Goal: Task Accomplishment & Management: Complete application form

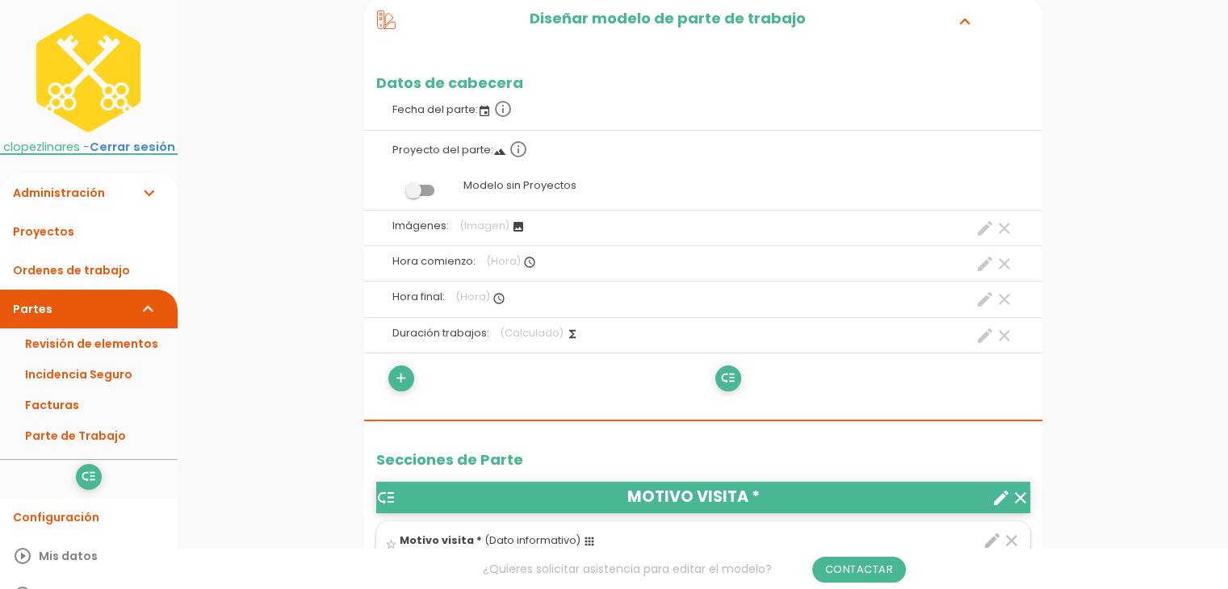
scroll to position [323, 0]
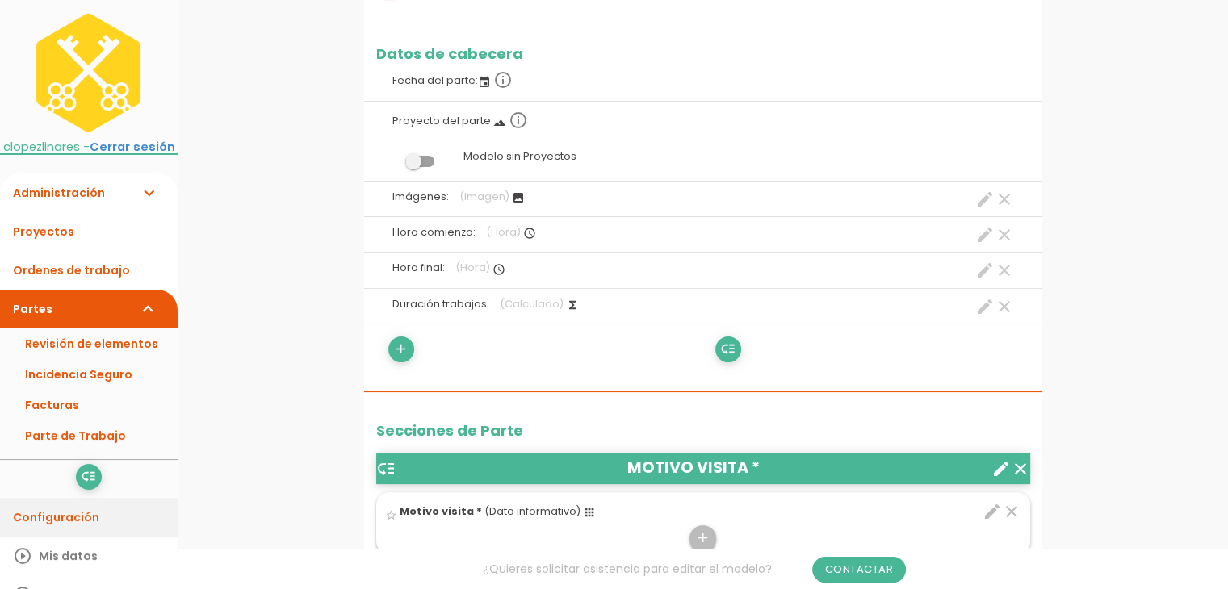
click at [75, 501] on link "Configuración" at bounding box center [89, 517] width 178 height 39
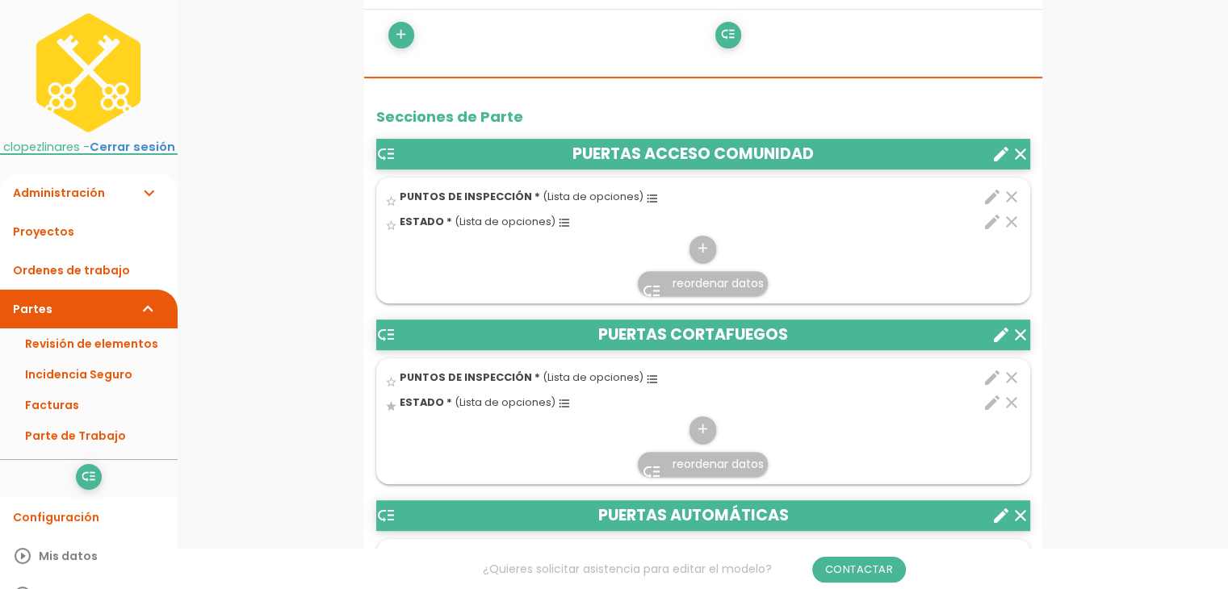
scroll to position [727, 0]
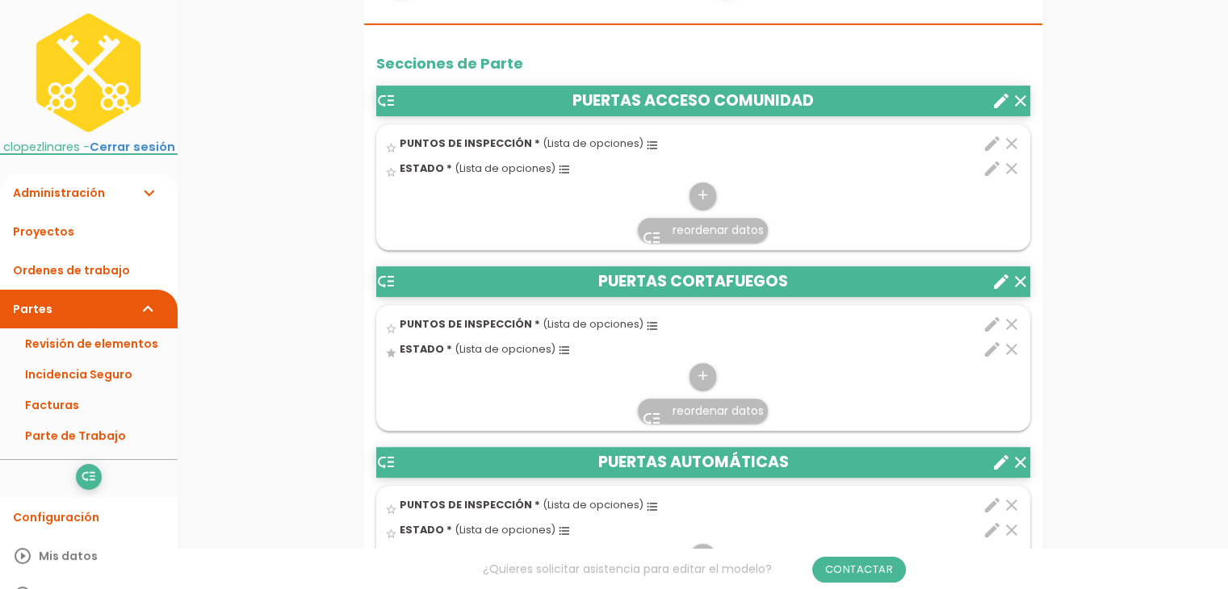
click at [1003, 94] on icon "create" at bounding box center [1000, 100] width 19 height 19
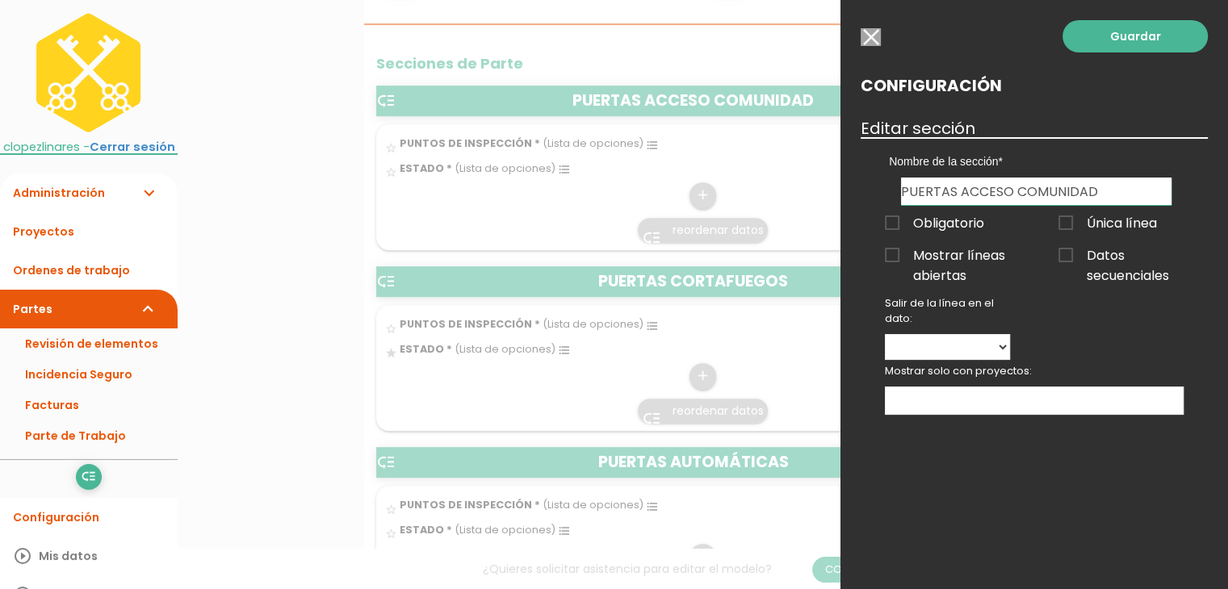
click at [777, 109] on div at bounding box center [614, 221] width 1228 height 737
click at [862, 41] on input "button" at bounding box center [871, 37] width 20 height 18
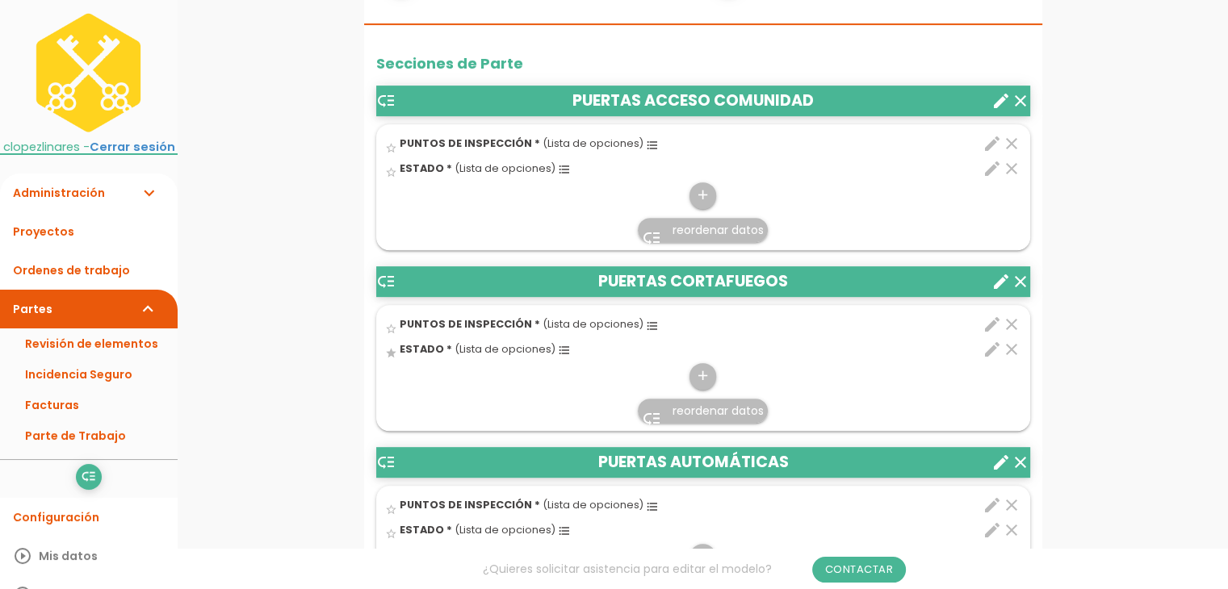
click at [988, 138] on icon "edit" at bounding box center [992, 143] width 19 height 19
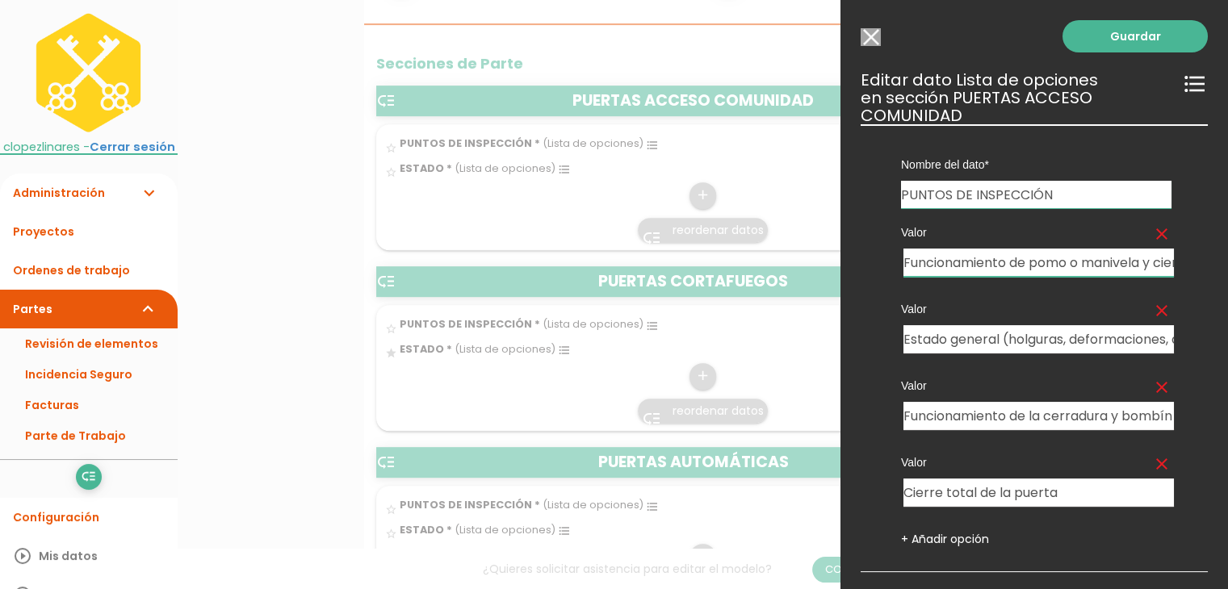
click at [968, 255] on input "Funcionamiento de pomo o manivela y cierrapuertas" at bounding box center [1038, 263] width 270 height 28
click at [979, 324] on div "Valor clear Estado general (holguras, deformaciones, desgastes, roces )" at bounding box center [1036, 319] width 295 height 69
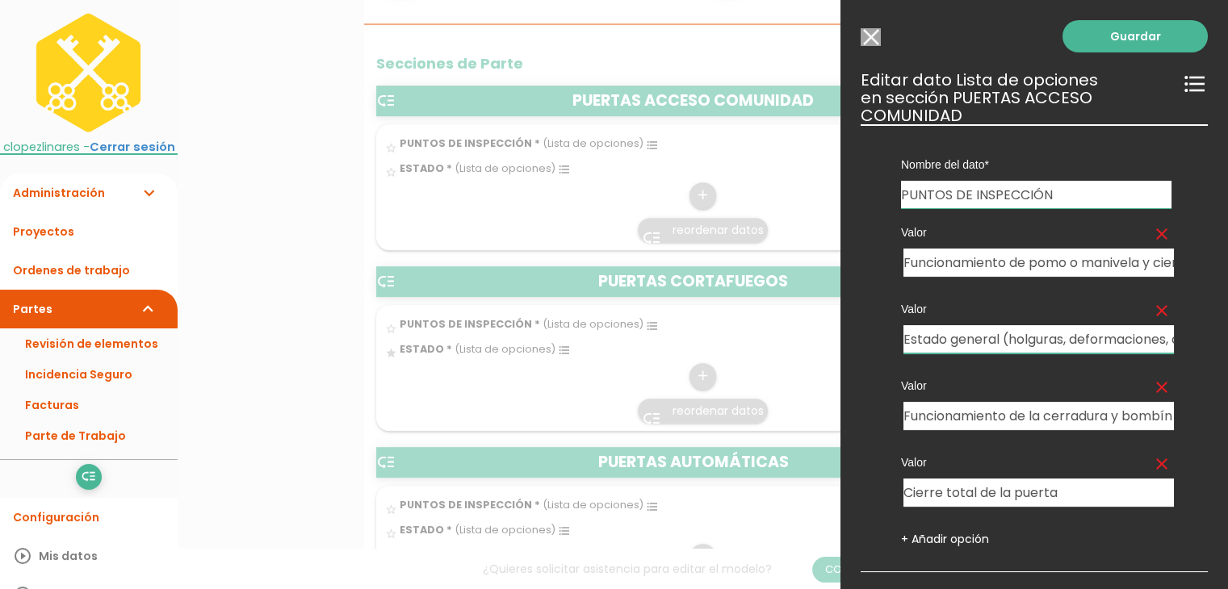
click at [979, 333] on input "Estado general (holguras, deformaciones, desgastes, roces )" at bounding box center [1038, 339] width 270 height 28
click at [982, 404] on input "Funcionamiento de la cerradura y bombín si incluye" at bounding box center [1038, 416] width 270 height 28
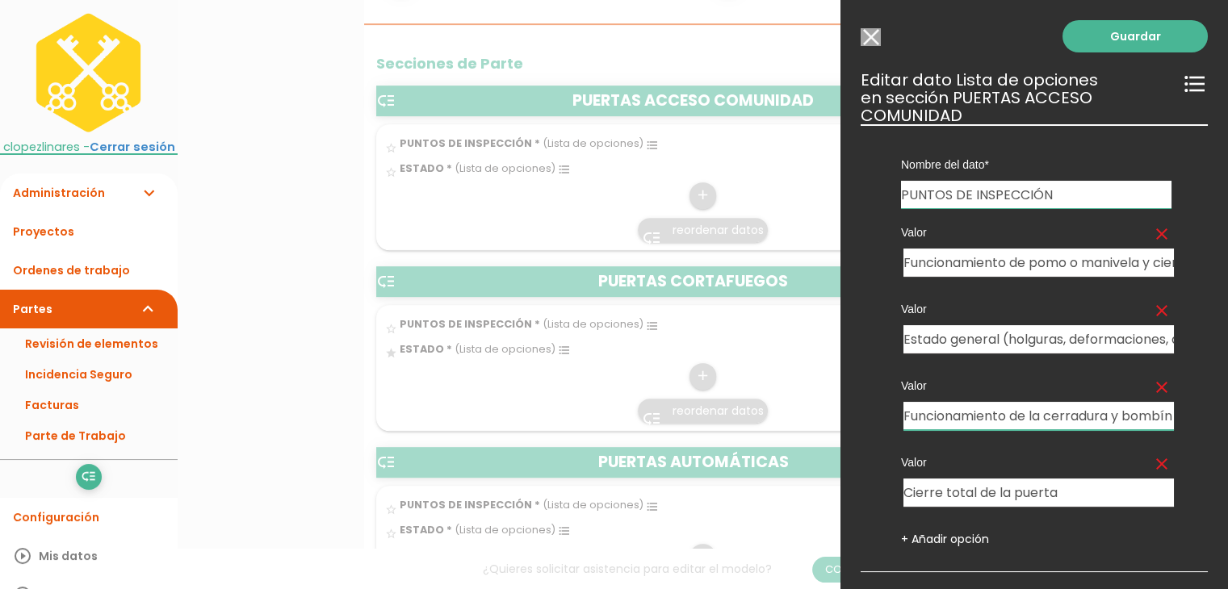
click at [982, 404] on input "Funcionamiento de la cerradura y bombín si incluye" at bounding box center [1038, 416] width 270 height 28
click at [988, 497] on input "Cierre total de la puerta" at bounding box center [1038, 493] width 270 height 28
click at [672, 225] on div at bounding box center [614, 221] width 1228 height 737
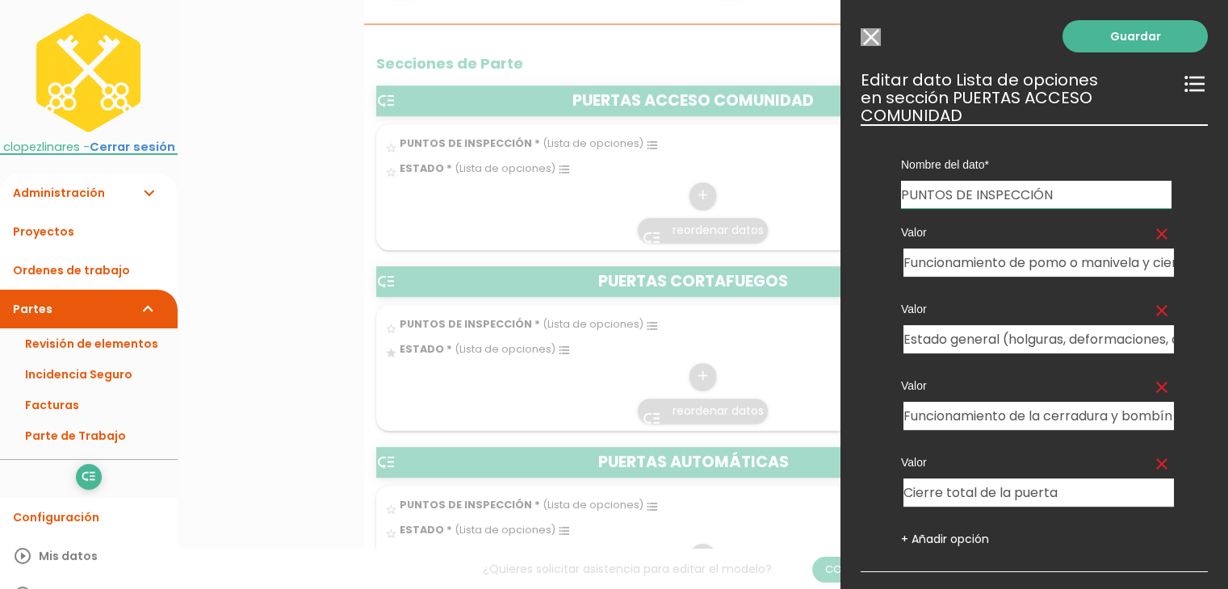
drag, startPoint x: 852, startPoint y: 28, endPoint x: 871, endPoint y: 36, distance: 21.0
click at [853, 28] on div "Guardar ESCOGE EL TIPO DE DATO looks_one NÚMERO format_color_text TEXTO access_…" at bounding box center [1034, 294] width 388 height 589
click at [875, 36] on input "Modelo sin Ordenes de trabajo" at bounding box center [871, 37] width 20 height 18
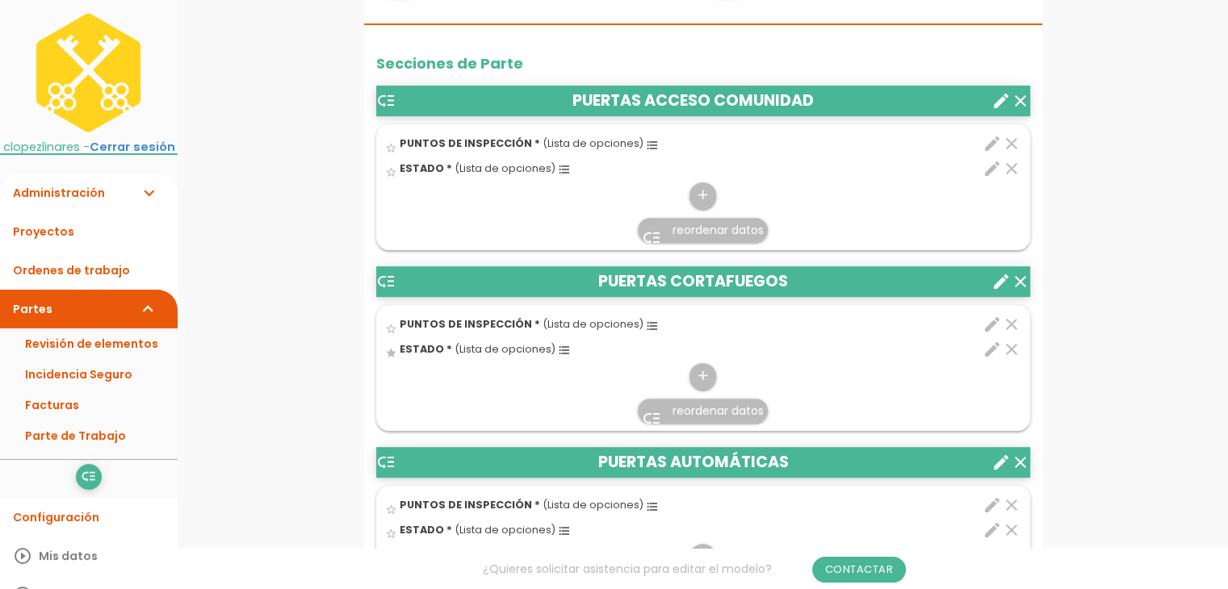
click at [998, 165] on icon "edit" at bounding box center [992, 168] width 19 height 19
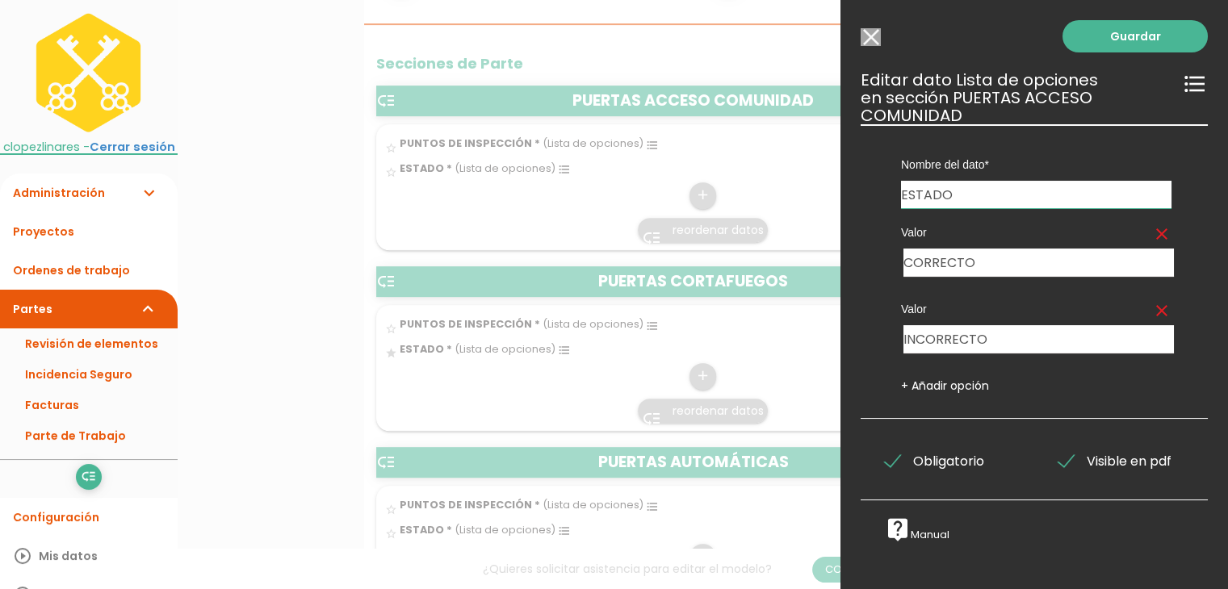
click at [872, 35] on input "Modelo sin Ordenes de trabajo" at bounding box center [871, 37] width 20 height 18
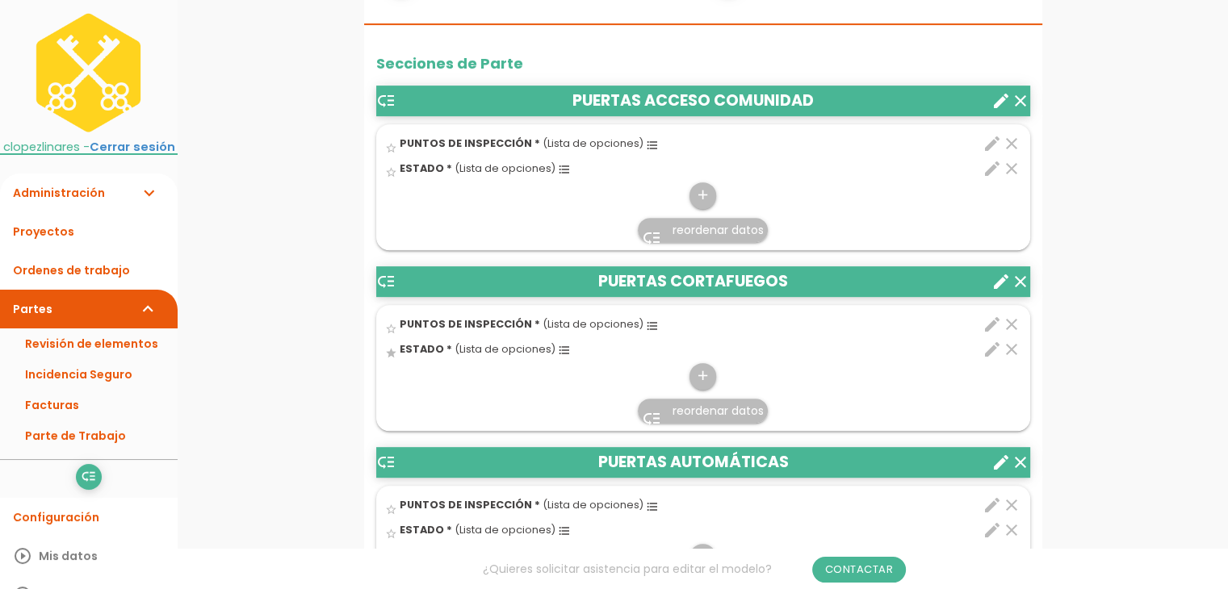
click at [993, 315] on icon "edit" at bounding box center [992, 324] width 19 height 19
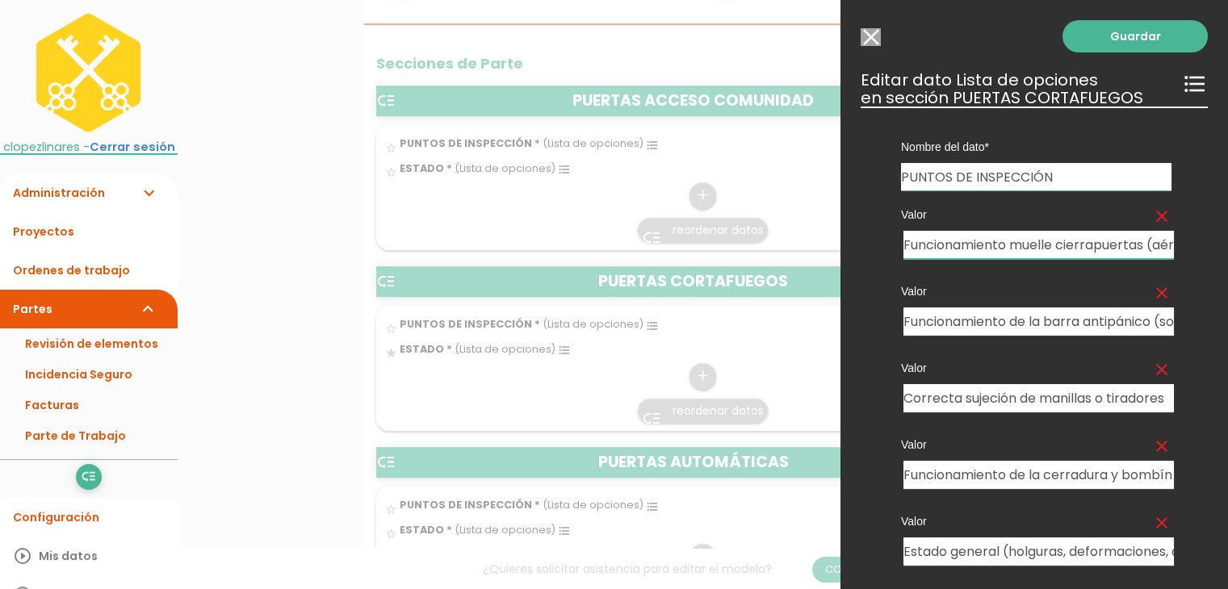
click at [983, 231] on input "Funcionamiento muelle cierrapuertas (aéreo, terrestre o de bisagra)" at bounding box center [1038, 245] width 270 height 28
click at [983, 325] on input "Funcionamiento de la barra antipánico (sobreponer o embutir)" at bounding box center [1038, 322] width 270 height 28
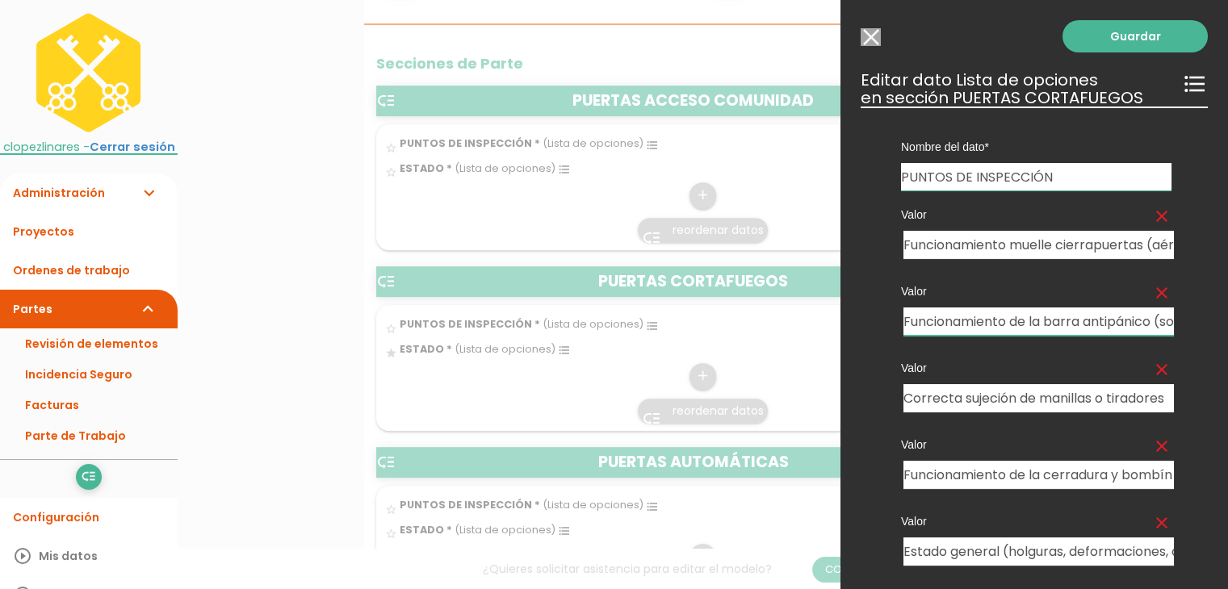
click at [983, 325] on input "Funcionamiento de la barra antipánico (sobreponer o embutir)" at bounding box center [1038, 322] width 270 height 28
click at [984, 388] on input "Correcta sujeción de manillas o tiradores" at bounding box center [1038, 398] width 270 height 28
click at [980, 469] on input "Funcionamiento de la cerradura y bombín si inclye" at bounding box center [1038, 475] width 270 height 28
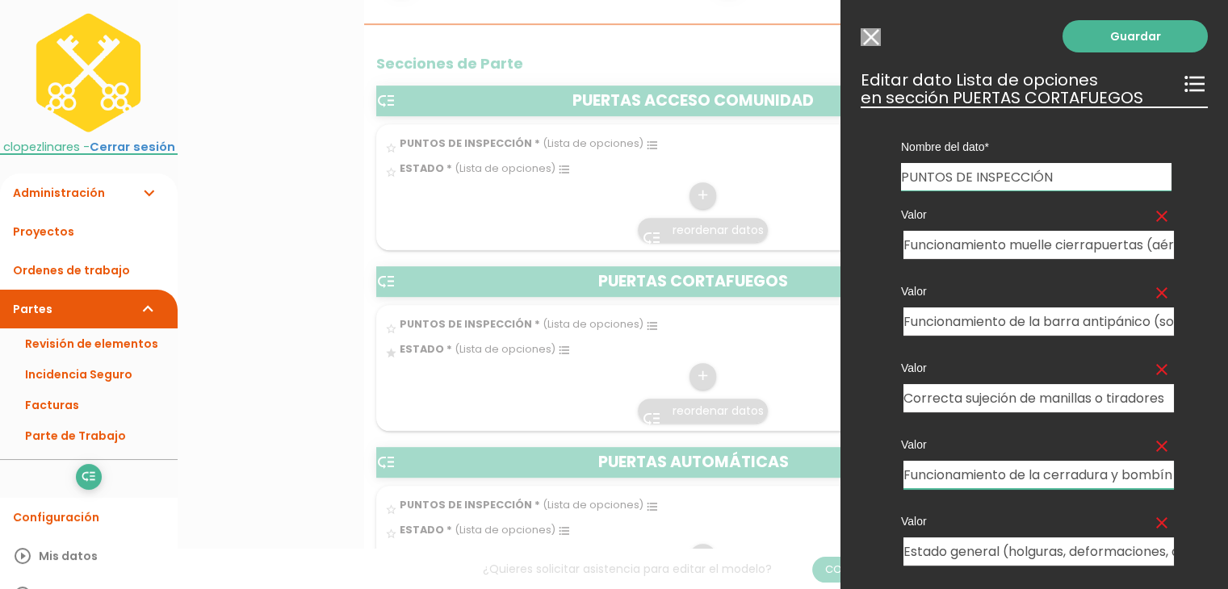
click at [980, 469] on input "Funcionamiento de la cerradura y bombín si inclye" at bounding box center [1038, 475] width 270 height 28
click at [980, 470] on input "Funcionamiento de la cerradura y bombín si inclye" at bounding box center [1038, 475] width 270 height 28
click at [974, 549] on input "Estado general (holguras, deformaciones, desgastes, roces )" at bounding box center [1038, 552] width 270 height 28
click at [974, 550] on input "Estado general (holguras, deformaciones, desgastes, roces )" at bounding box center [1038, 552] width 270 height 28
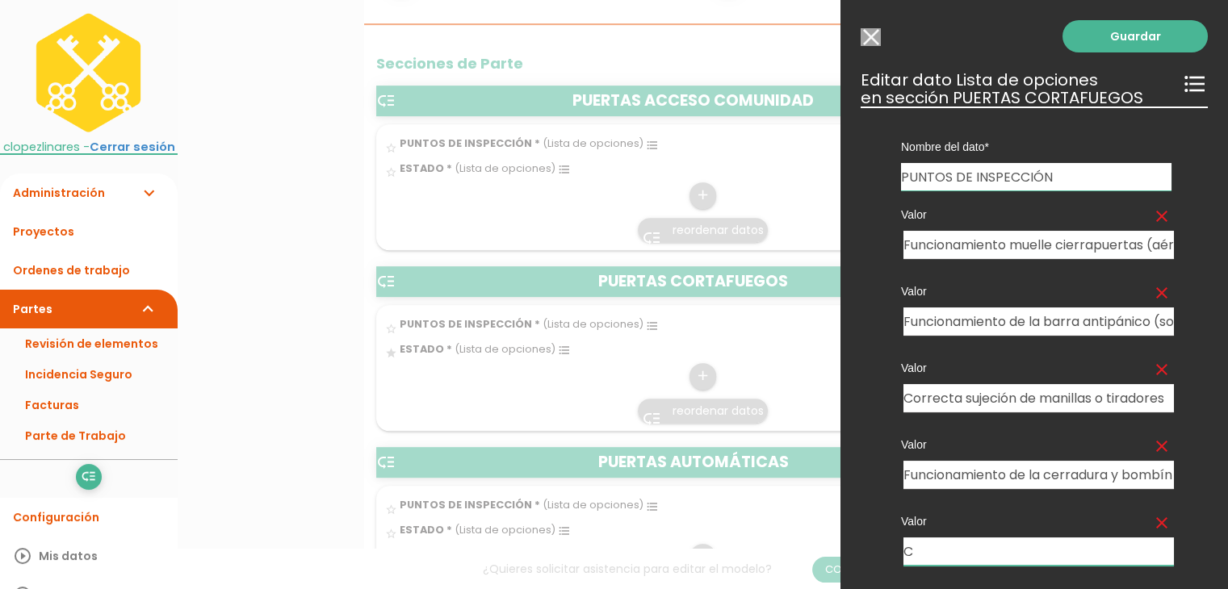
type input "Estado general (holguras, deformaciones, desgastes, roces )"
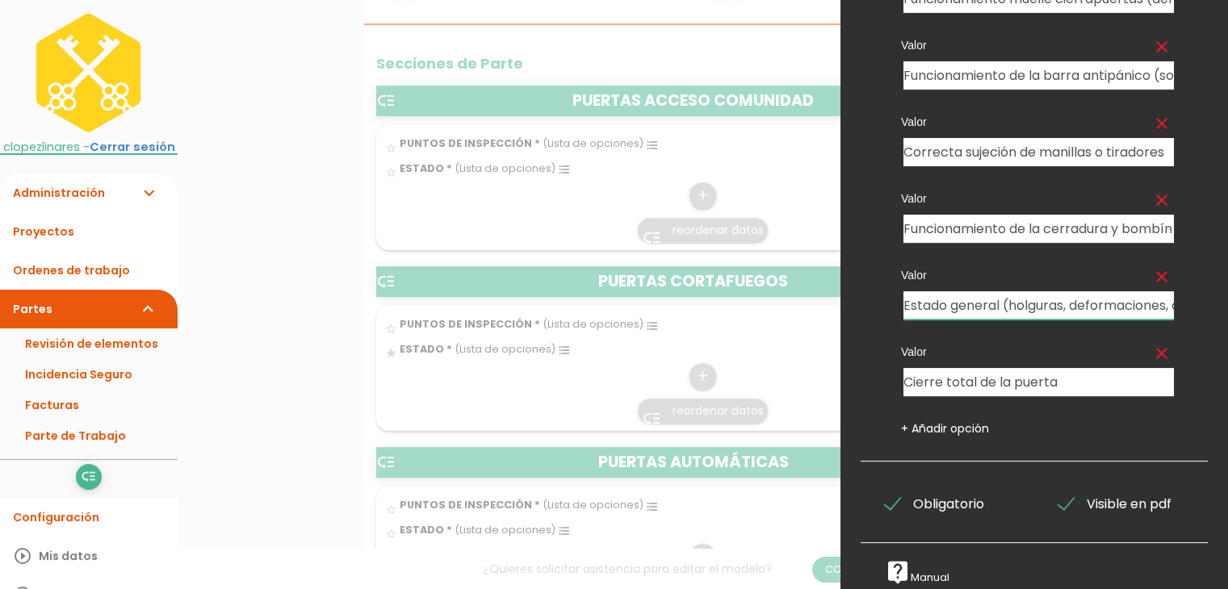
scroll to position [258, 0]
click at [1004, 372] on input "Cierre total de la puerta" at bounding box center [1038, 382] width 270 height 28
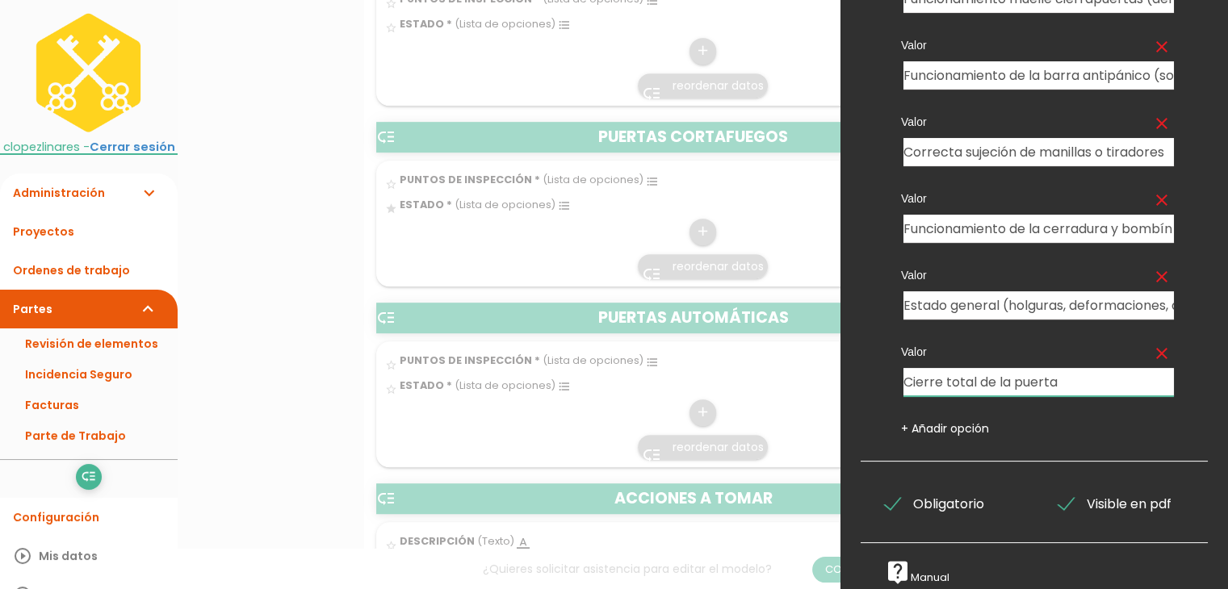
scroll to position [888, 0]
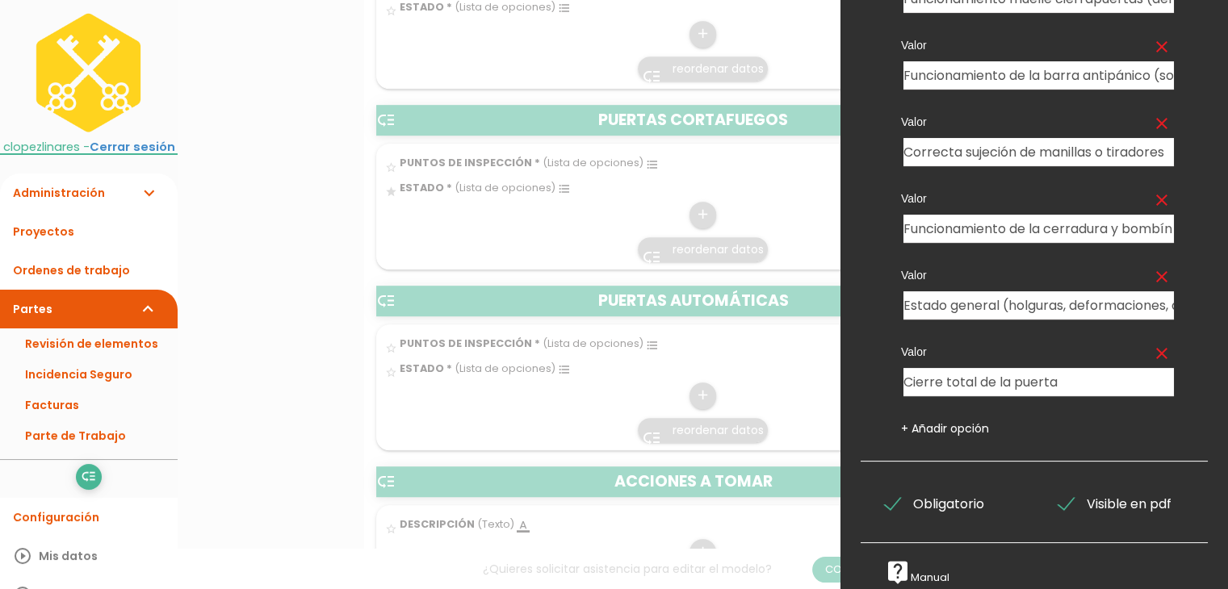
click at [877, 32] on div "Valor clear Funcionamiento muelle cierrapuertas (aéreo, terrestre o de bisagra)…" at bounding box center [1036, 190] width 319 height 492
click at [713, 252] on div at bounding box center [614, 221] width 1228 height 737
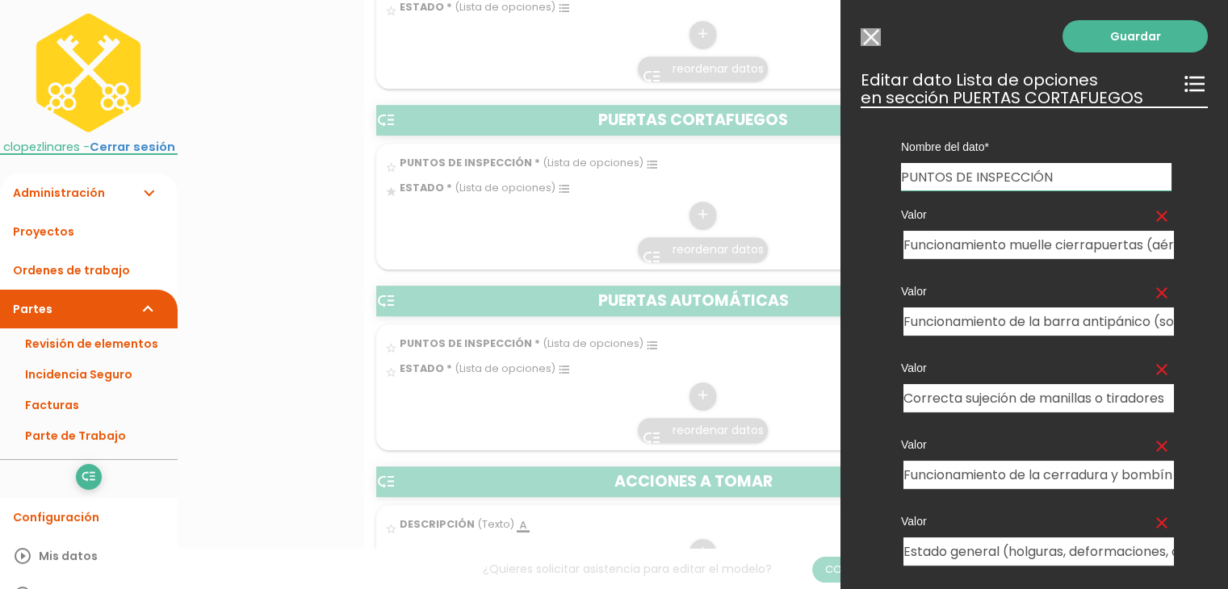
click at [878, 40] on input "Modelo sin Ordenes de trabajo" at bounding box center [871, 37] width 20 height 18
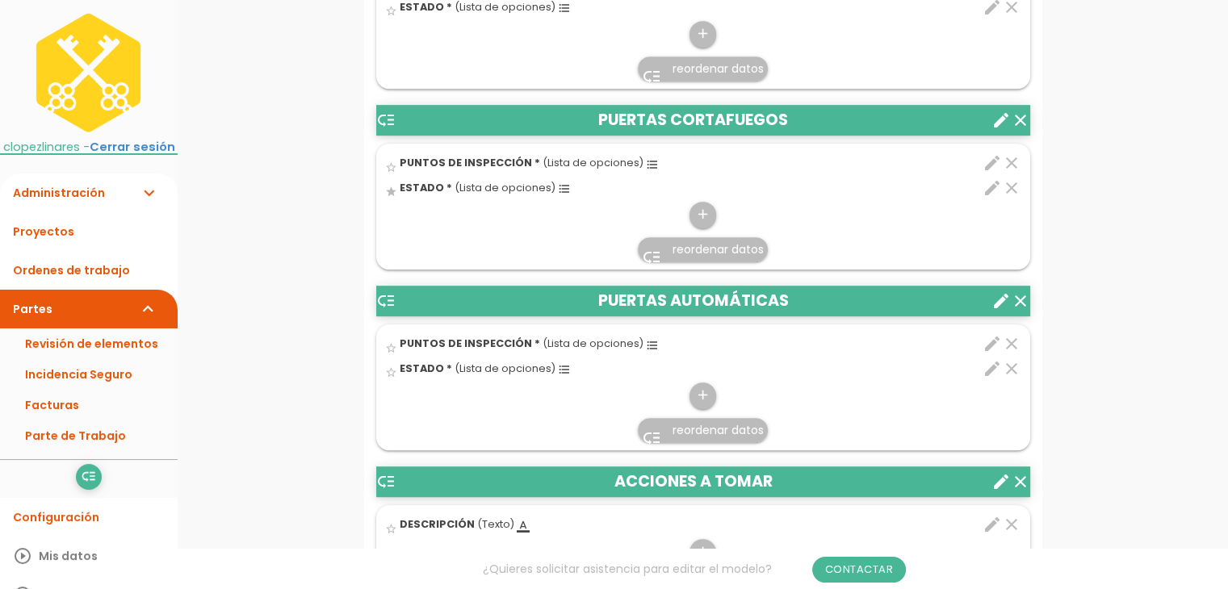
click at [991, 342] on icon "edit" at bounding box center [992, 343] width 19 height 19
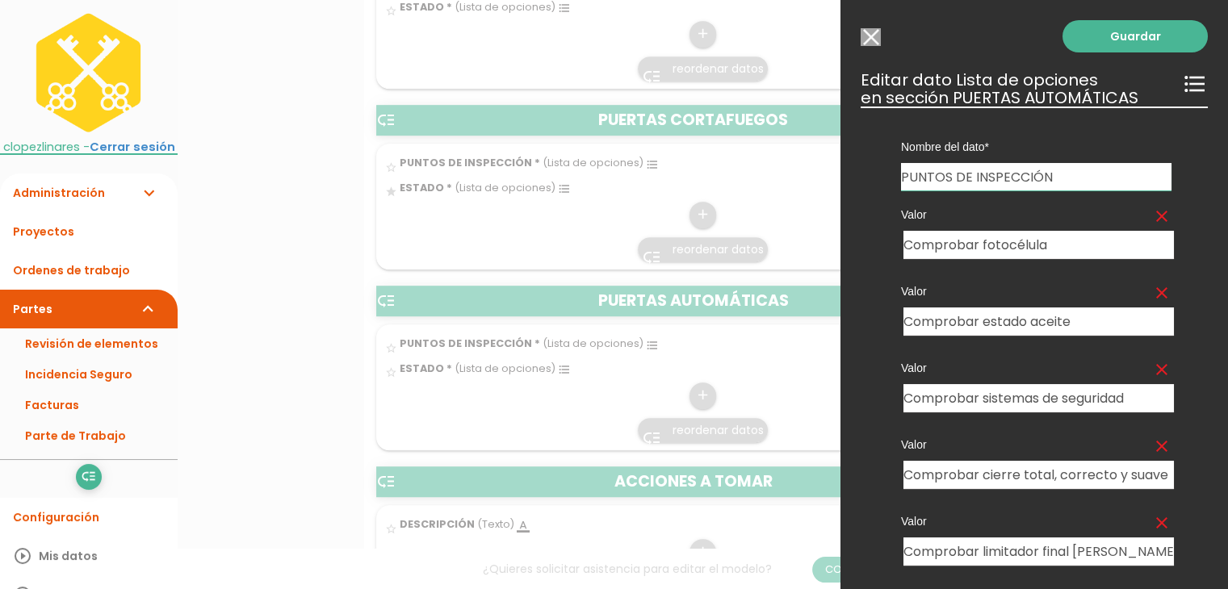
click at [665, 308] on div at bounding box center [614, 221] width 1228 height 737
click at [874, 28] on input "Modelo sin Ordenes de trabajo" at bounding box center [871, 37] width 20 height 18
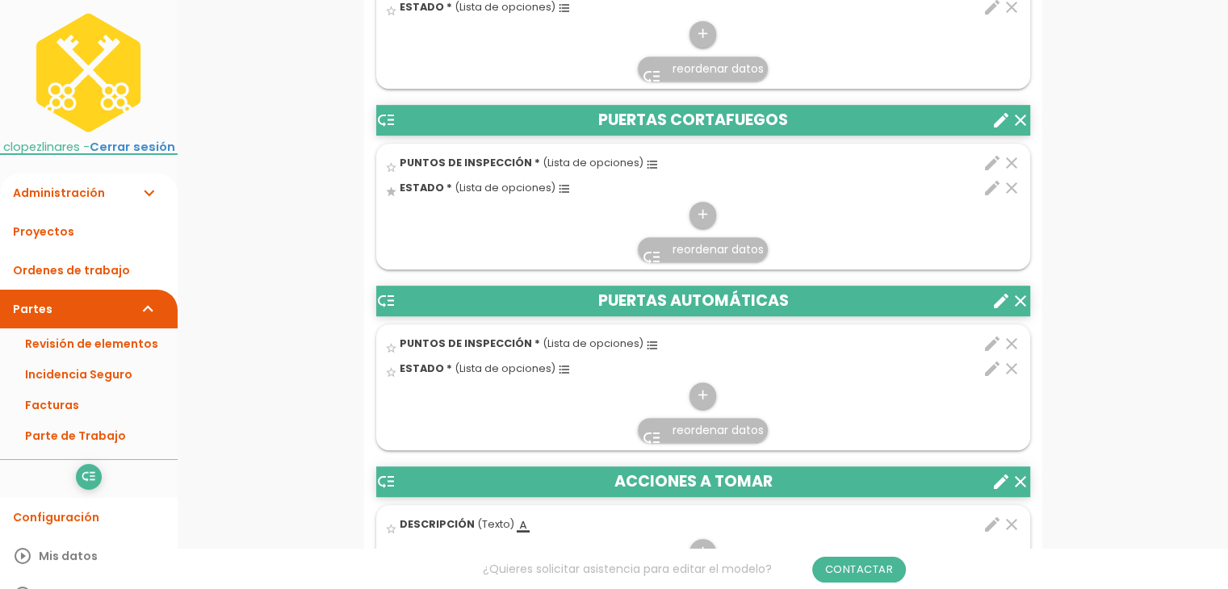
click at [991, 342] on icon "edit" at bounding box center [992, 343] width 19 height 19
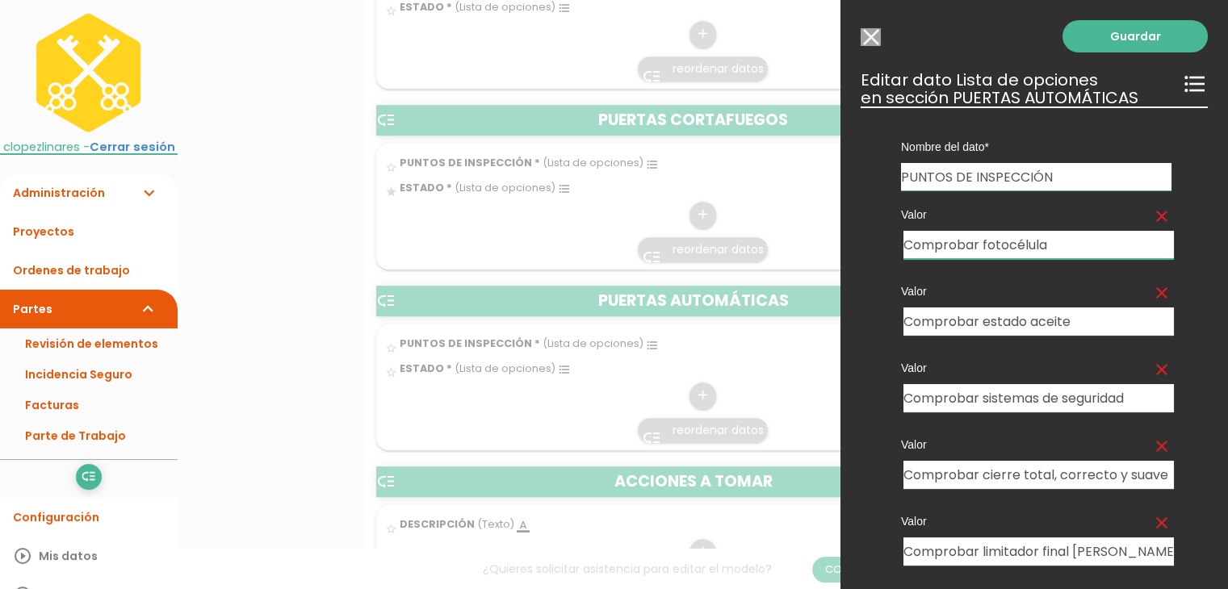
click at [989, 237] on input "Comprobar fotocélula" at bounding box center [1038, 245] width 270 height 28
click at [996, 317] on input "Comprobar estado aceite" at bounding box center [1038, 322] width 270 height 28
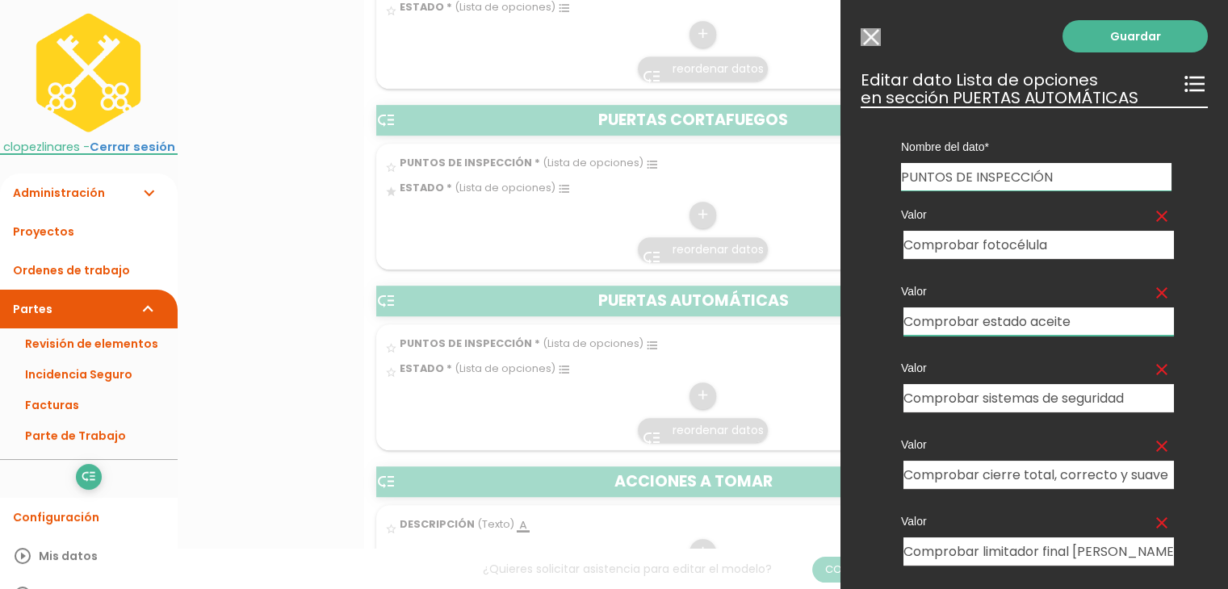
click at [996, 317] on input "Comprobar estado aceite" at bounding box center [1038, 322] width 270 height 28
click at [1001, 393] on input "Comprobar sistemas de seguridad" at bounding box center [1038, 398] width 270 height 28
click at [1003, 462] on input "Comprobar cierre total, correcto y suave" at bounding box center [1038, 475] width 270 height 28
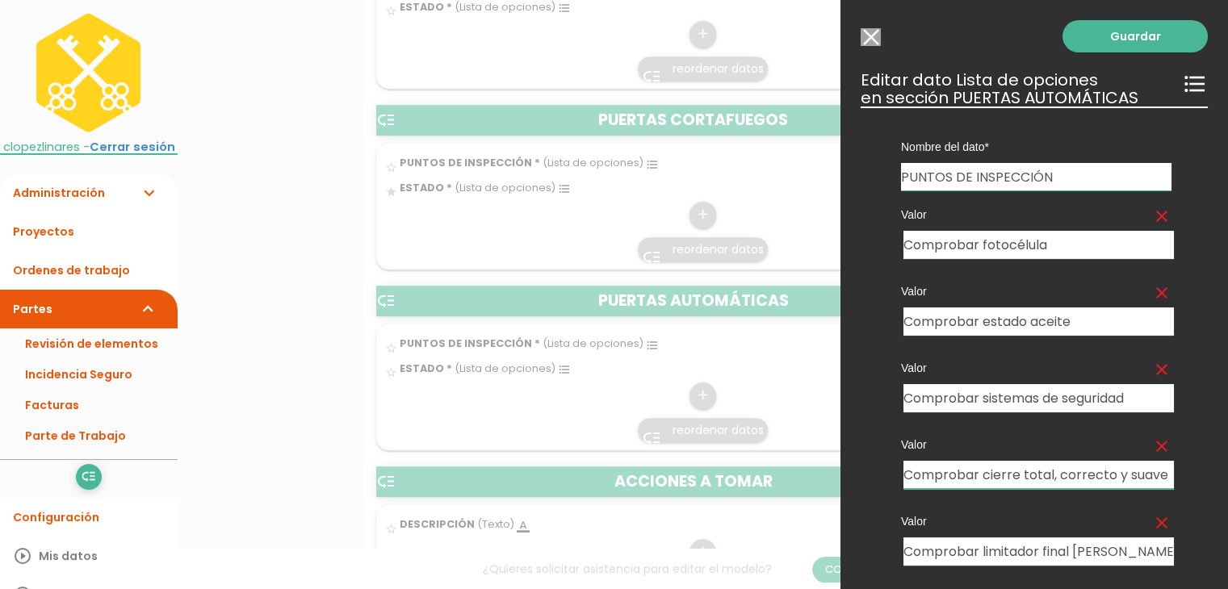
click at [1002, 463] on input "Comprobar cierre total, correcto y suave" at bounding box center [1038, 475] width 270 height 28
click at [1001, 462] on input "Comprobar cierre total, correcto y suave" at bounding box center [1038, 475] width 270 height 28
click at [1001, 471] on input "Comprobar cierre total, correcto y suave" at bounding box center [1038, 475] width 270 height 28
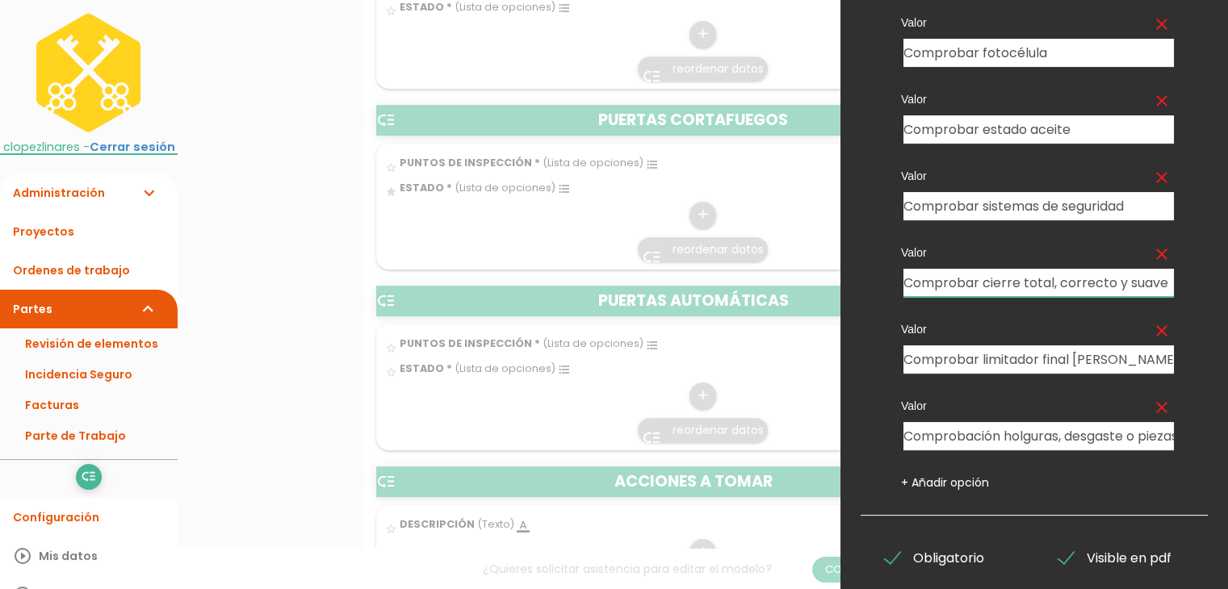
scroll to position [242, 0]
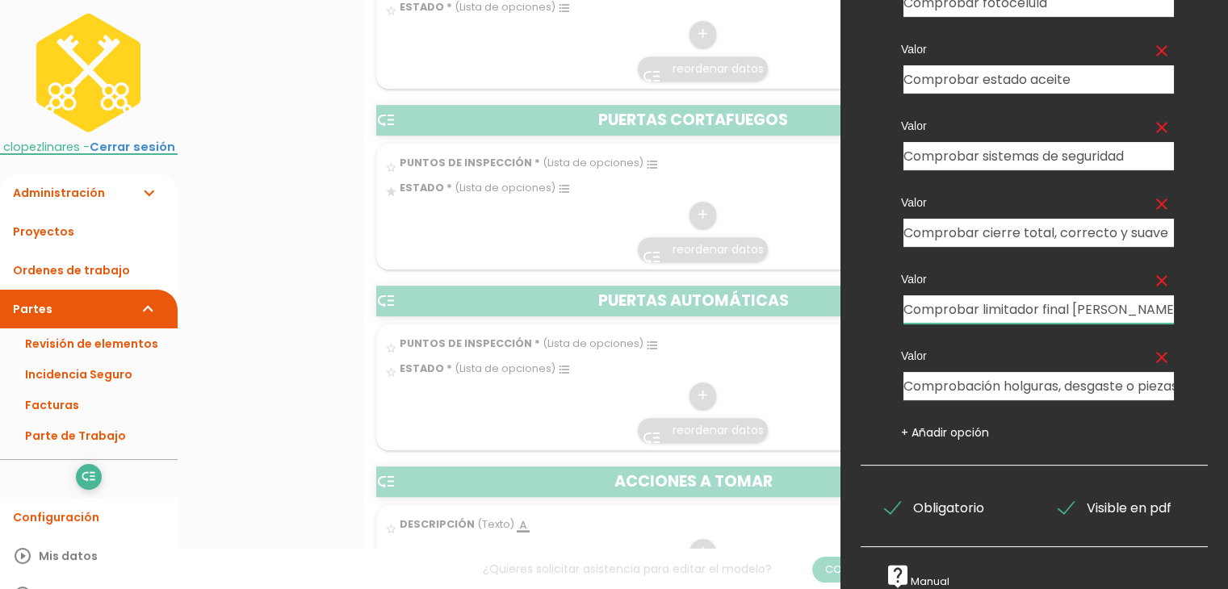
click at [995, 309] on input "Comprobar limitador final de carrera" at bounding box center [1038, 309] width 270 height 28
click at [1003, 384] on input "Comprobación holguras, desgaste o piezas sueltas" at bounding box center [1038, 386] width 270 height 28
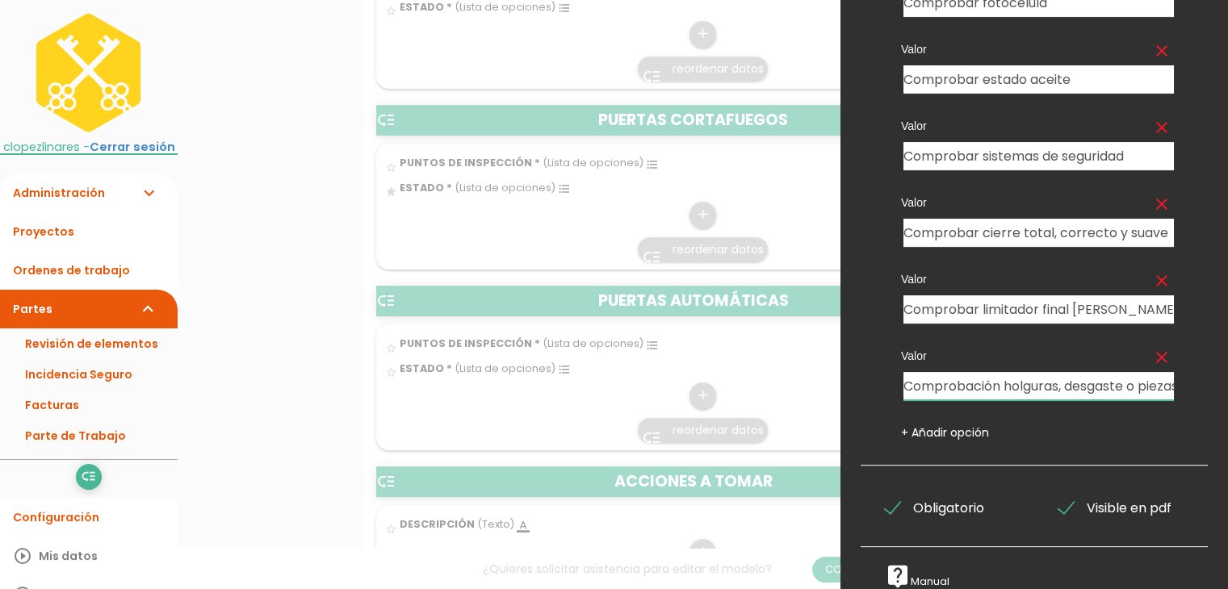
click at [1003, 384] on input "Comprobación holguras, desgaste o piezas sueltas" at bounding box center [1038, 386] width 270 height 28
click at [718, 254] on div at bounding box center [614, 221] width 1228 height 737
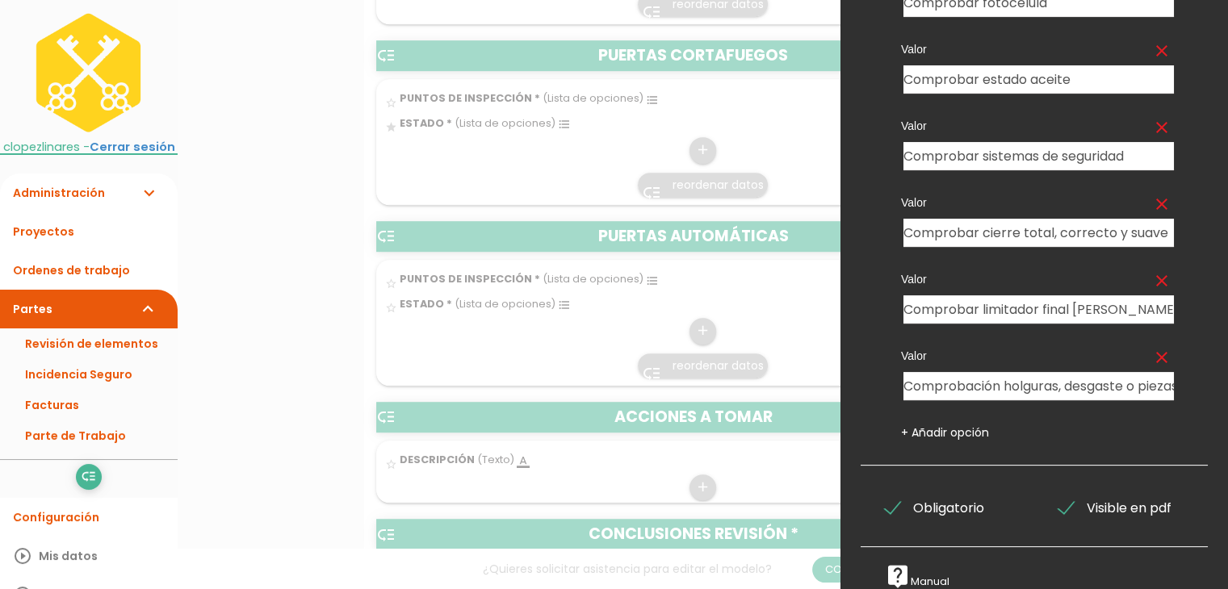
scroll to position [1211, 0]
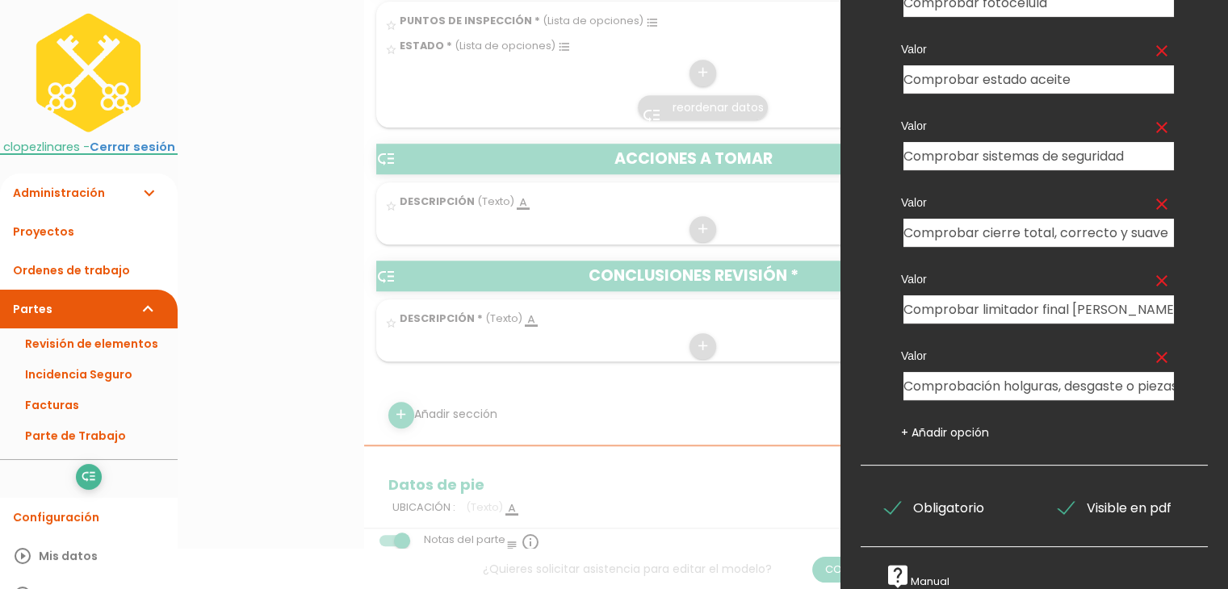
click at [90, 508] on li "Configuración" at bounding box center [89, 517] width 178 height 39
click at [90, 524] on li "Configuración" at bounding box center [89, 517] width 178 height 39
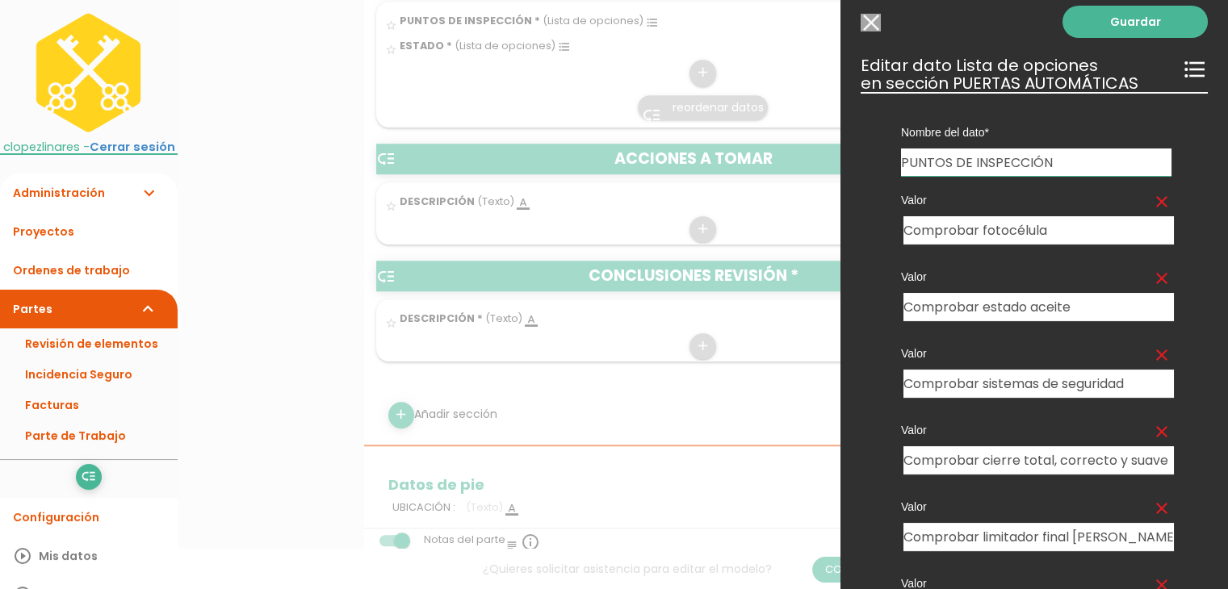
scroll to position [0, 0]
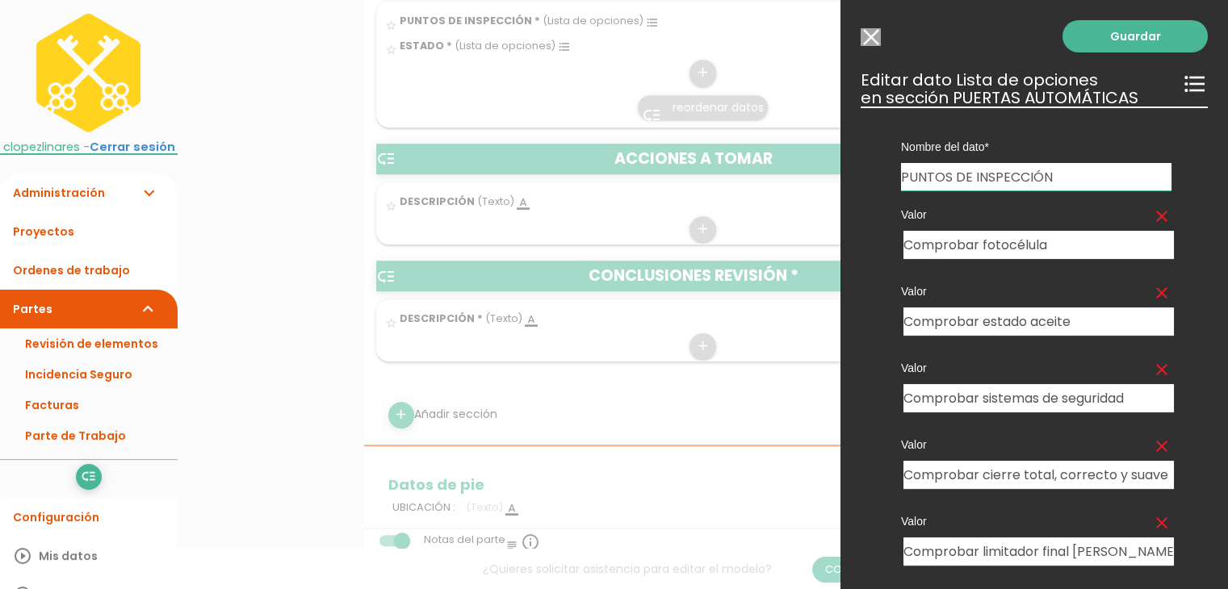
click at [869, 40] on input "Modelo sin Ordenes de trabajo" at bounding box center [871, 37] width 20 height 18
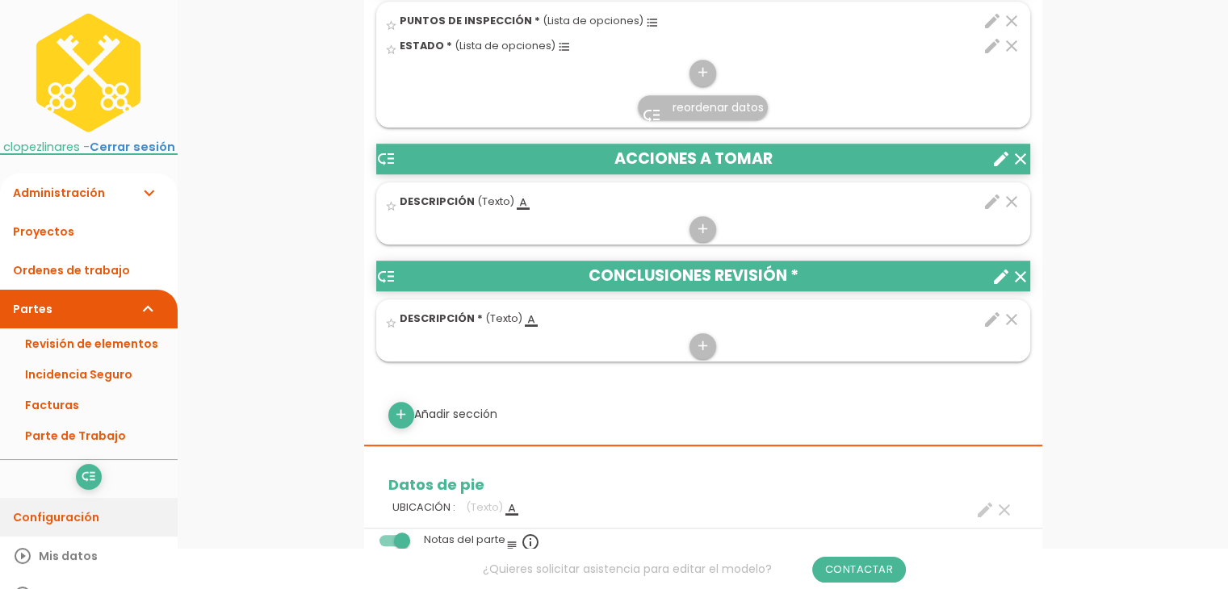
click at [81, 522] on link "Configuración" at bounding box center [89, 517] width 178 height 39
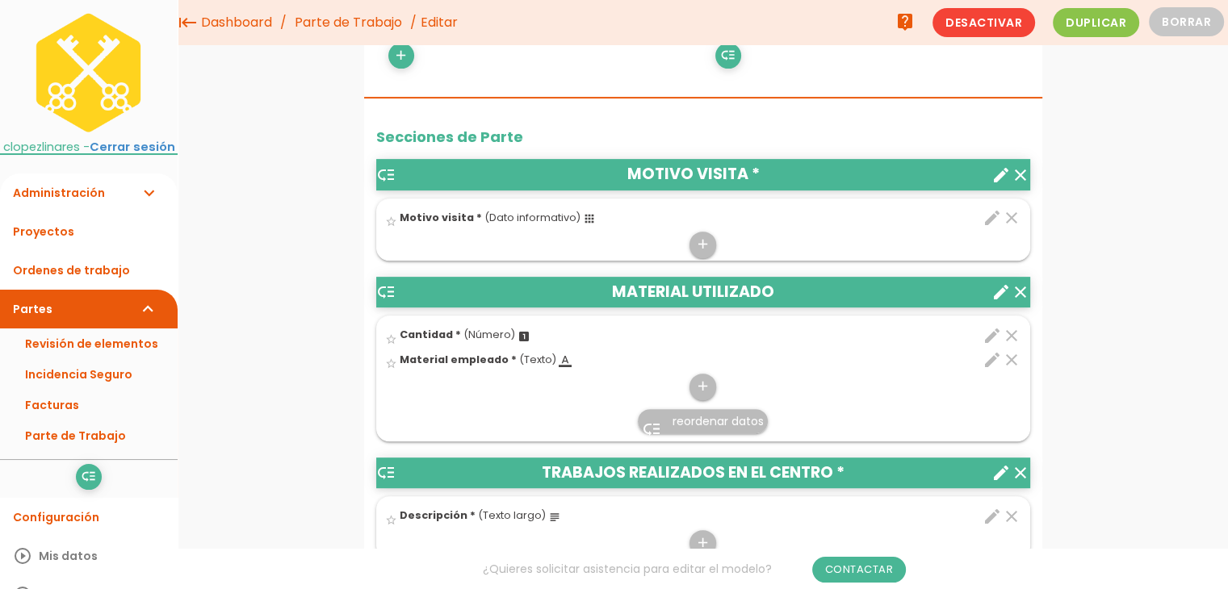
scroll to position [565, 0]
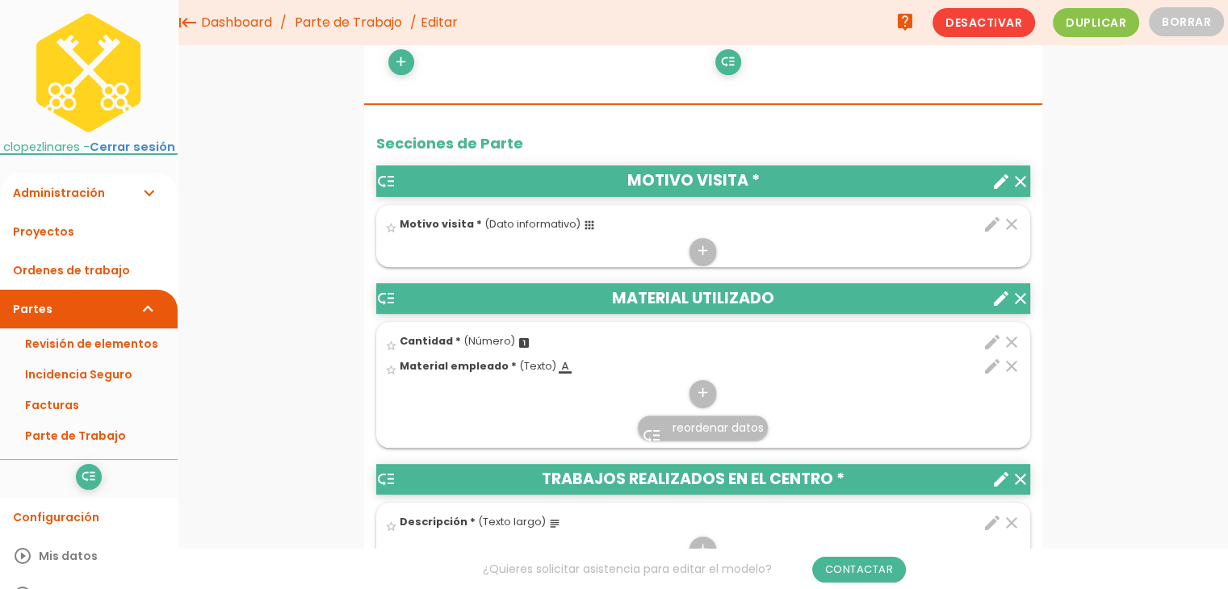
click at [995, 473] on icon "create" at bounding box center [1000, 479] width 19 height 19
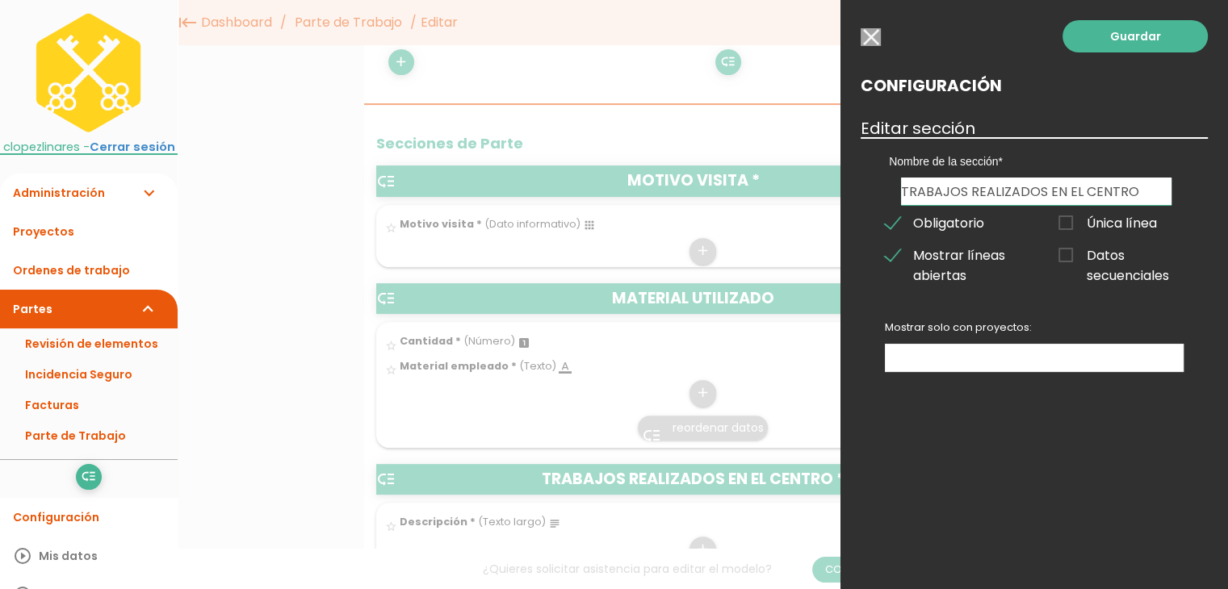
click at [878, 36] on input "button" at bounding box center [871, 37] width 20 height 18
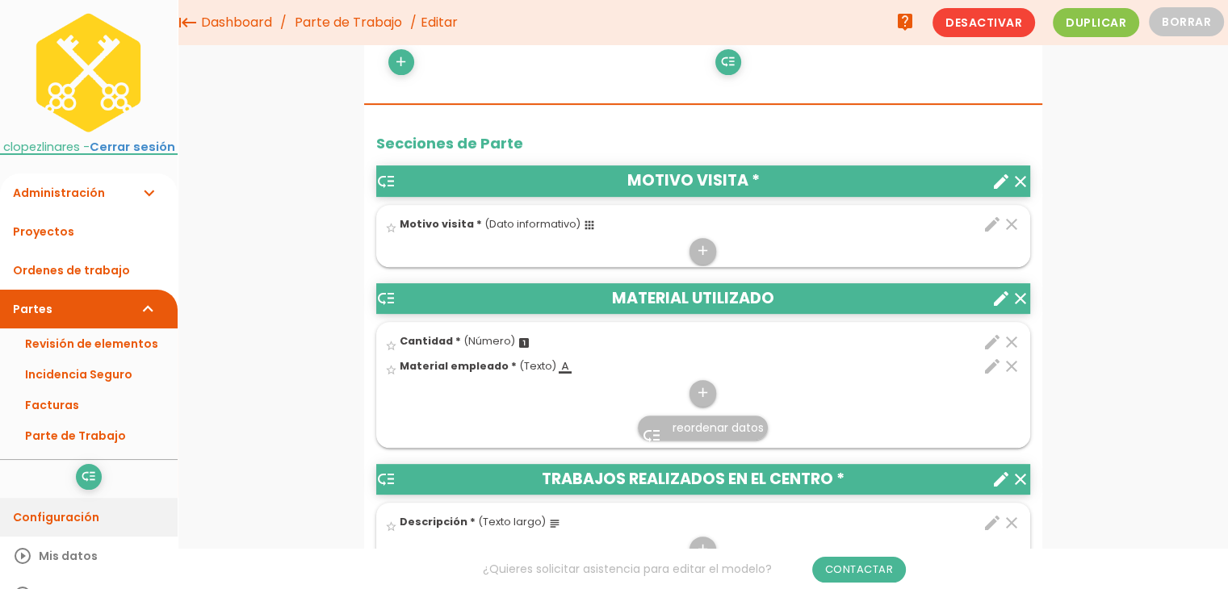
click at [90, 522] on link "Configuración" at bounding box center [89, 517] width 178 height 39
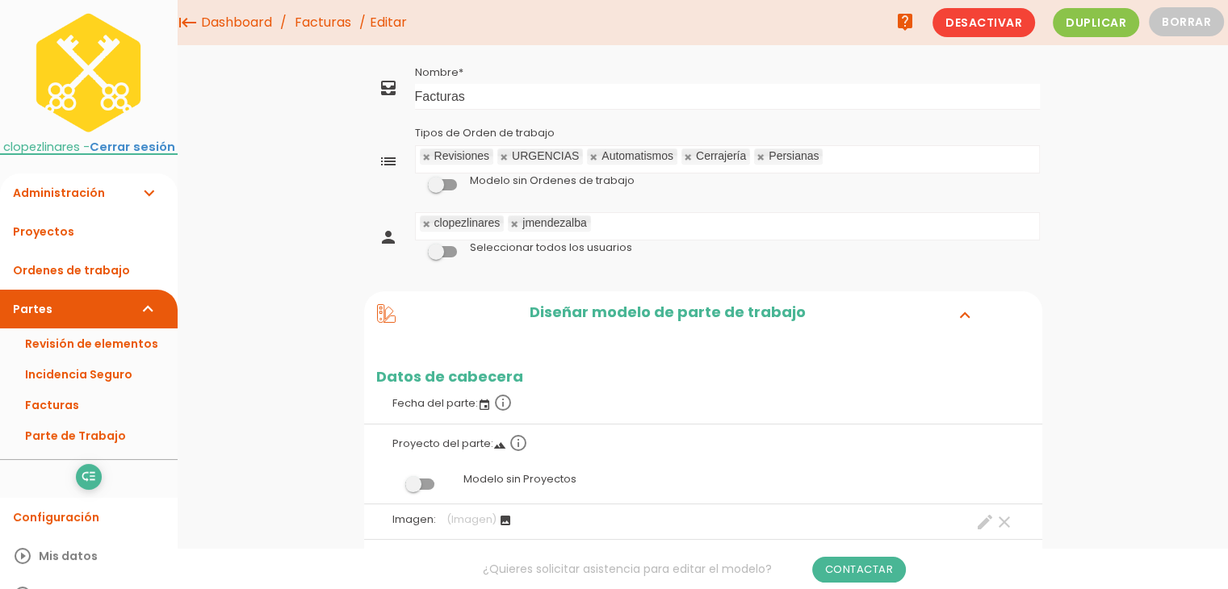
click at [94, 513] on link "Configuración" at bounding box center [89, 517] width 178 height 39
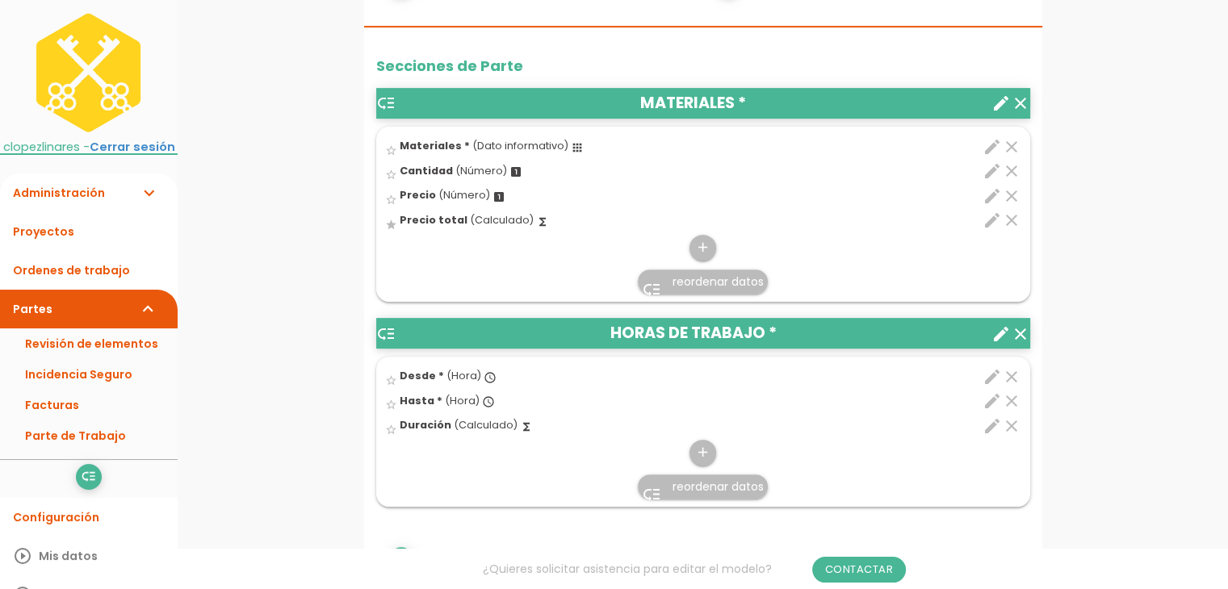
scroll to position [646, 0]
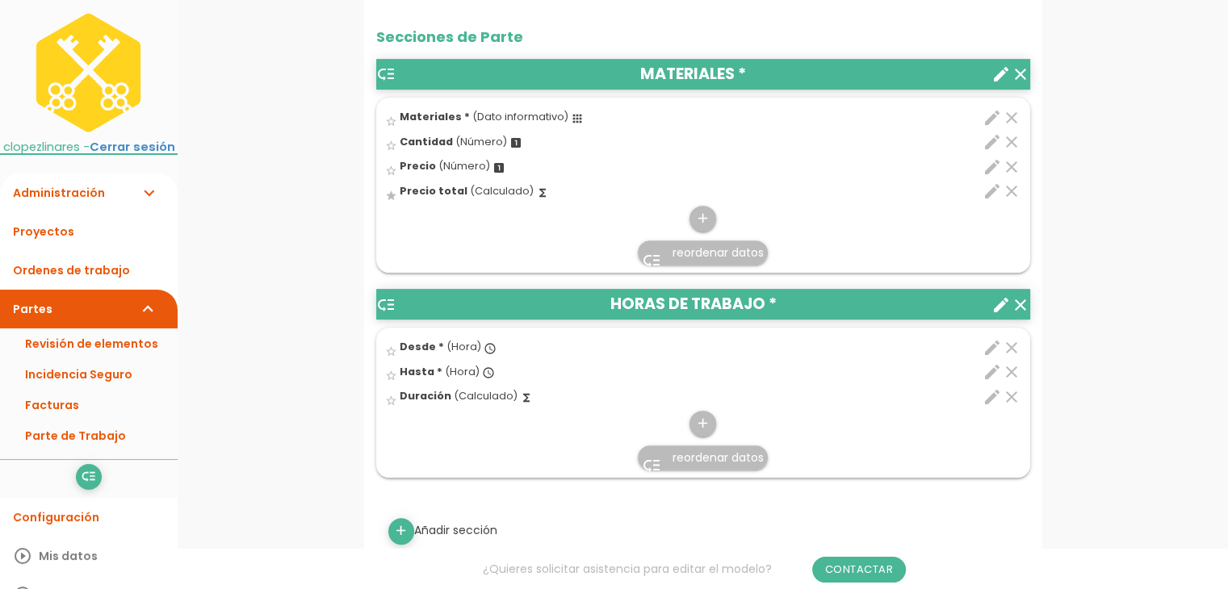
click at [987, 115] on icon "edit" at bounding box center [992, 117] width 19 height 19
select select "1505"
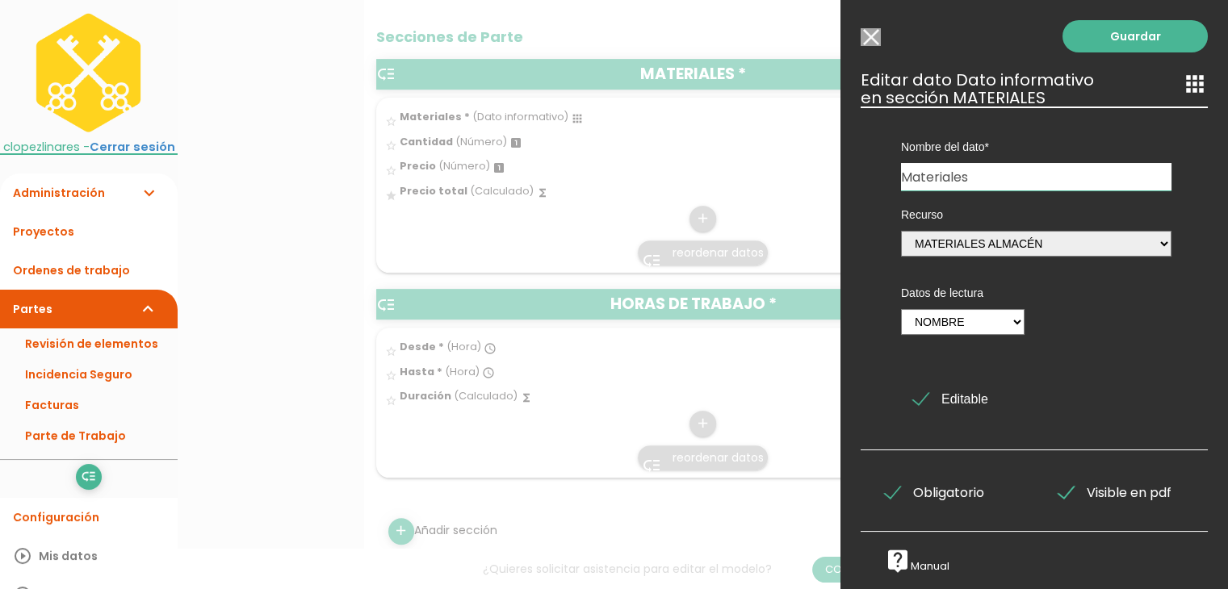
click at [648, 170] on div at bounding box center [614, 221] width 1228 height 737
click at [872, 42] on input "Modelo sin Ordenes de trabajo" at bounding box center [871, 37] width 20 height 18
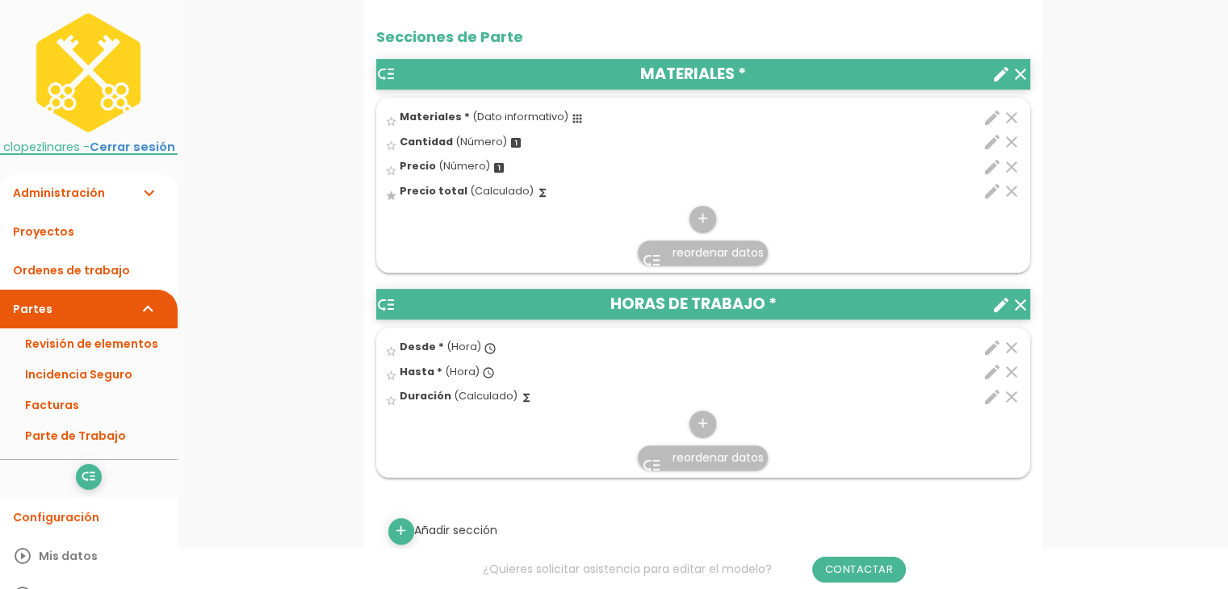
click at [983, 136] on icon "edit" at bounding box center [992, 141] width 19 height 19
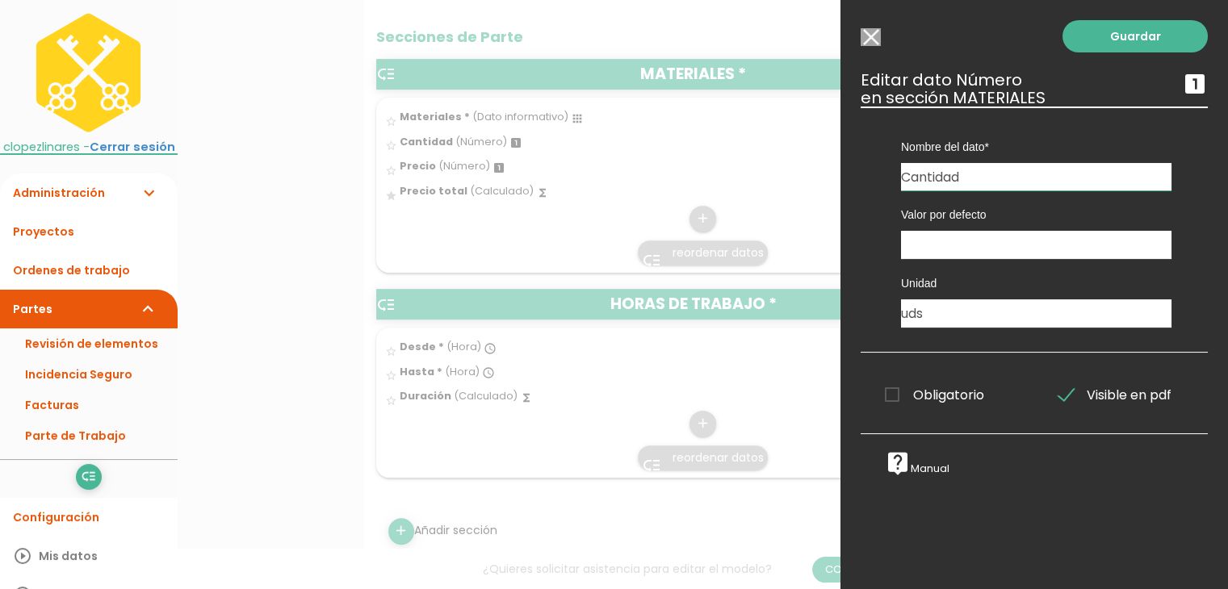
click at [866, 40] on input "Modelo sin Ordenes de trabajo" at bounding box center [871, 37] width 20 height 18
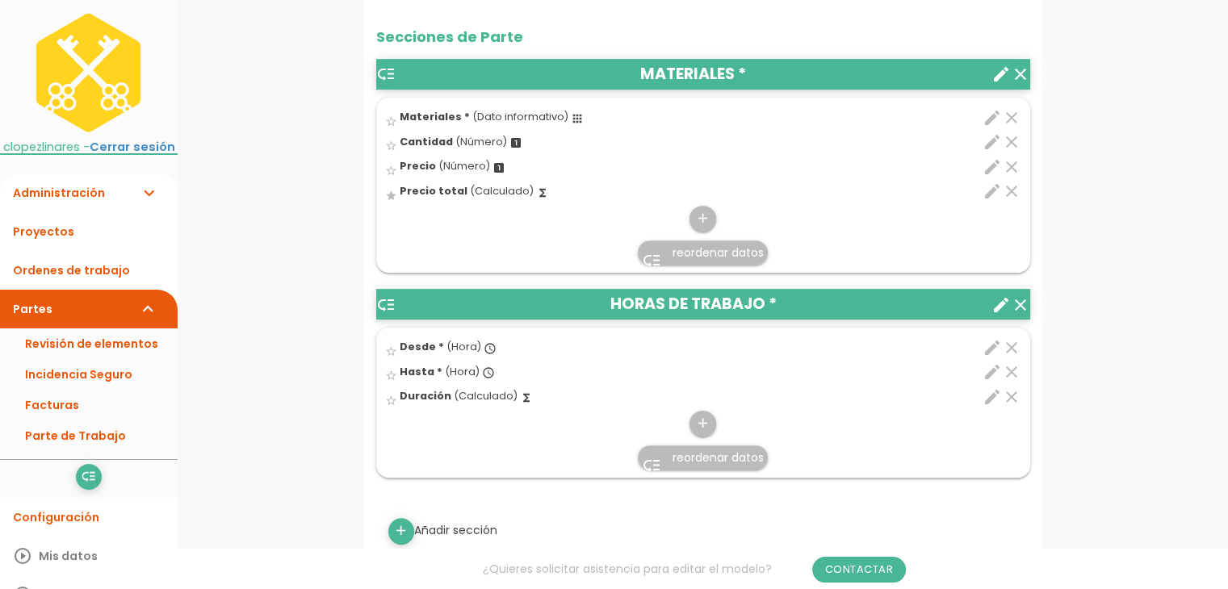
click at [995, 159] on icon "edit" at bounding box center [992, 166] width 19 height 19
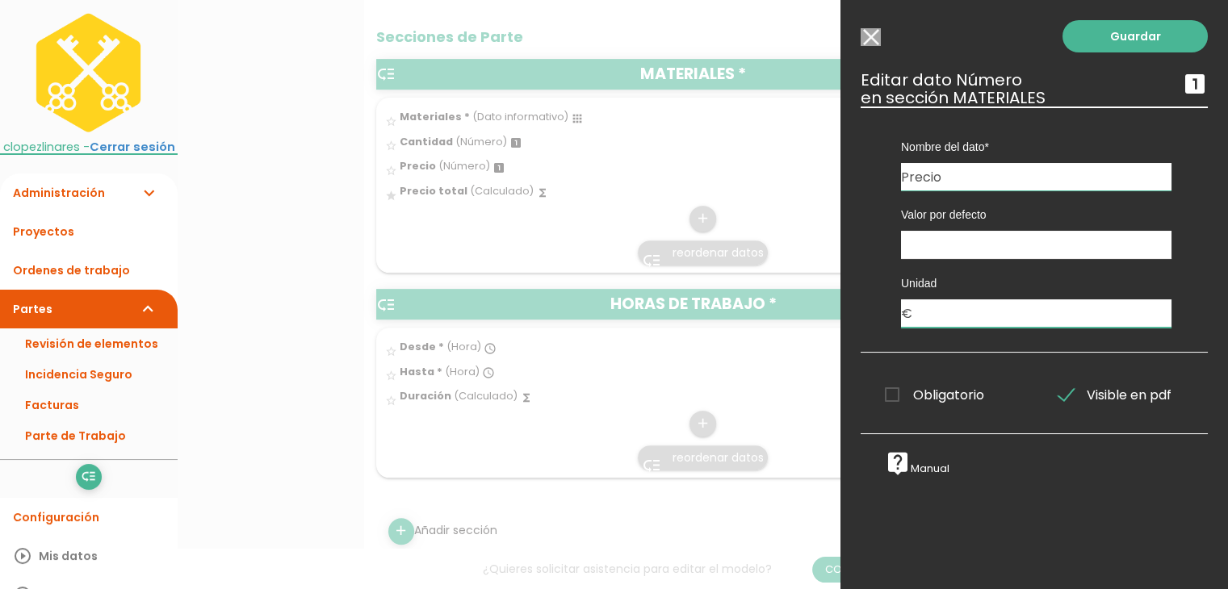
click at [947, 321] on input "€" at bounding box center [1036, 314] width 270 height 28
click at [865, 30] on input "Modelo sin Ordenes de trabajo" at bounding box center [871, 37] width 20 height 18
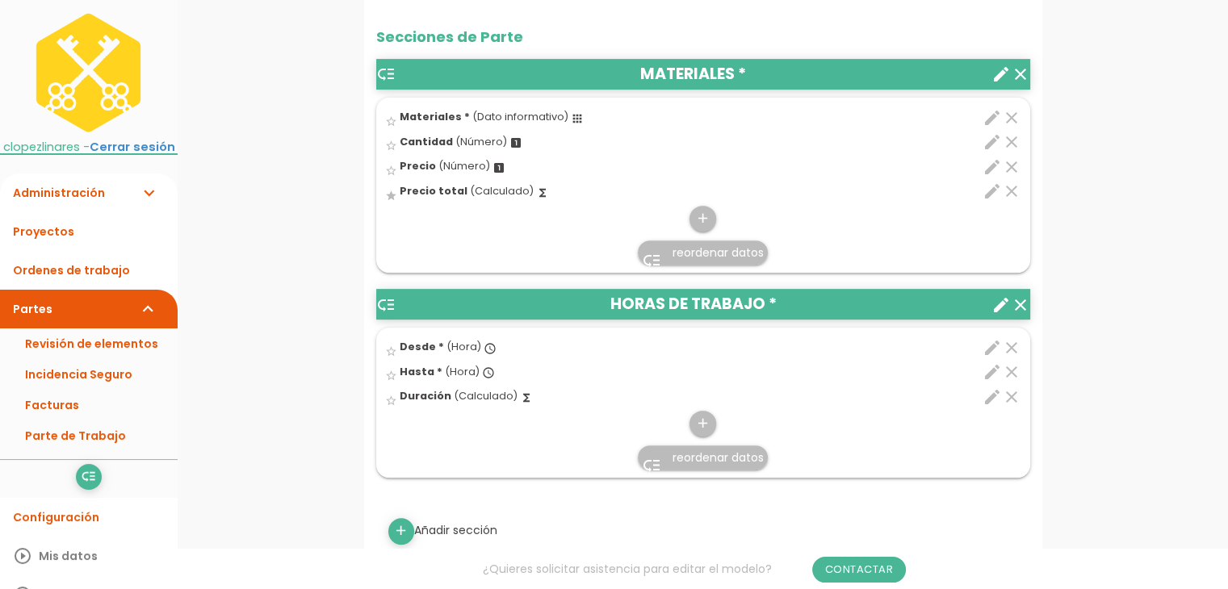
click at [987, 195] on icon "edit" at bounding box center [992, 191] width 19 height 19
select select "1"
select select "3179_pos2"
select select "*"
select select "3179_pos3"
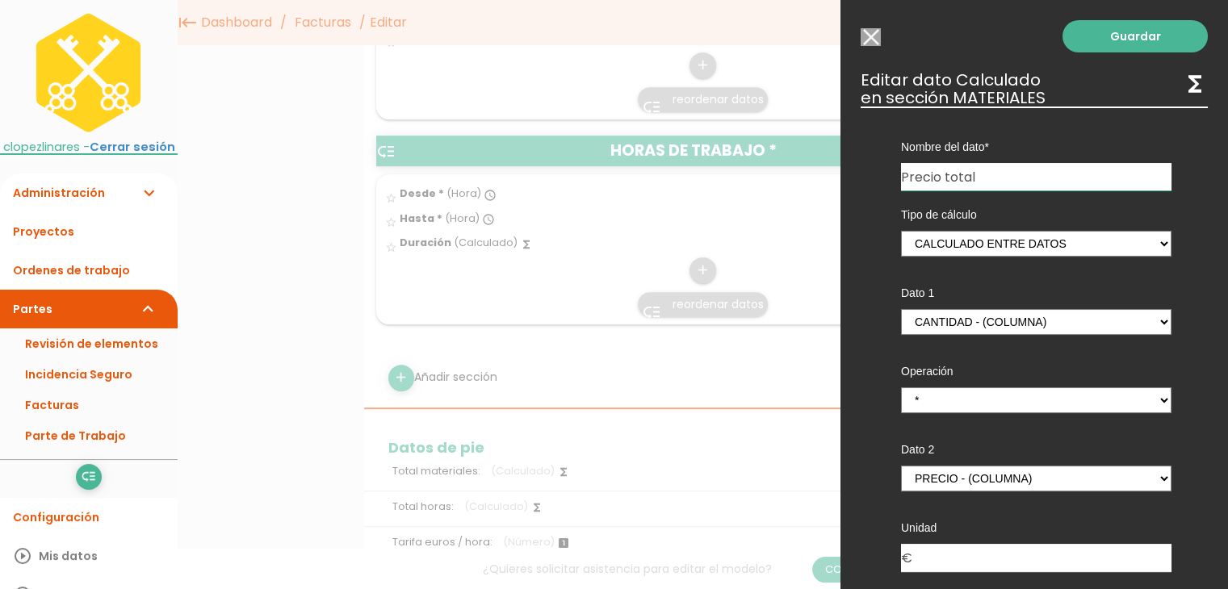
scroll to position [727, 0]
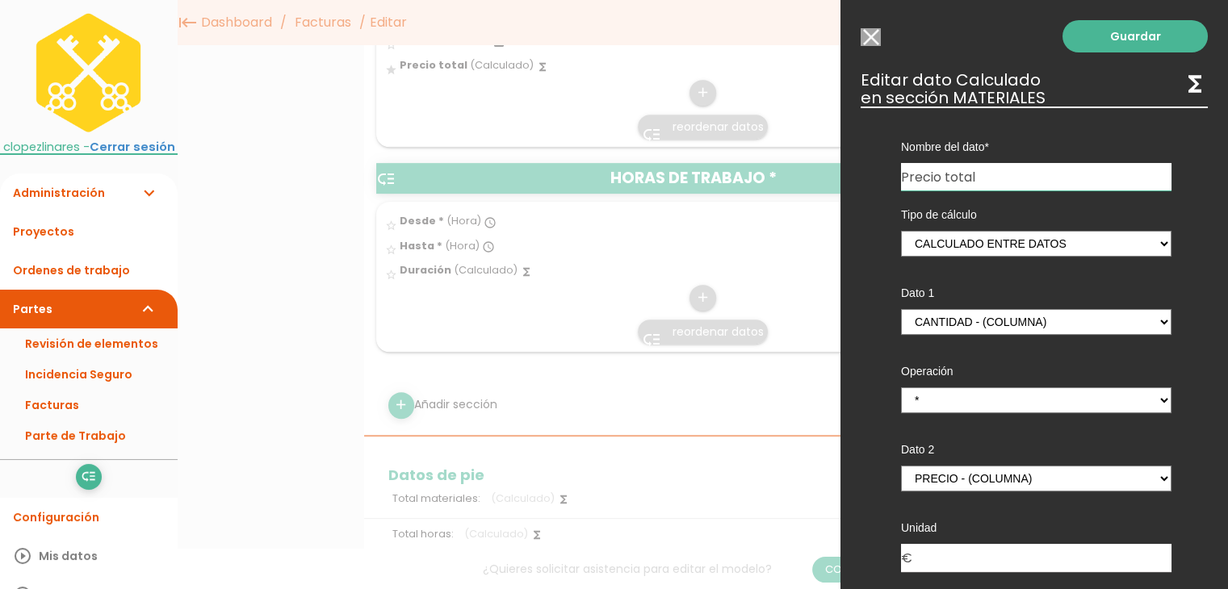
click at [497, 378] on div at bounding box center [614, 221] width 1228 height 737
click at [865, 26] on div "Guardar ESCOGE EL TIPO DE DATO looks_one NÚMERO format_color_text TEXTO access_…" at bounding box center [1034, 294] width 388 height 589
click at [873, 28] on input "Modelo sin Ordenes de trabajo" at bounding box center [871, 37] width 20 height 18
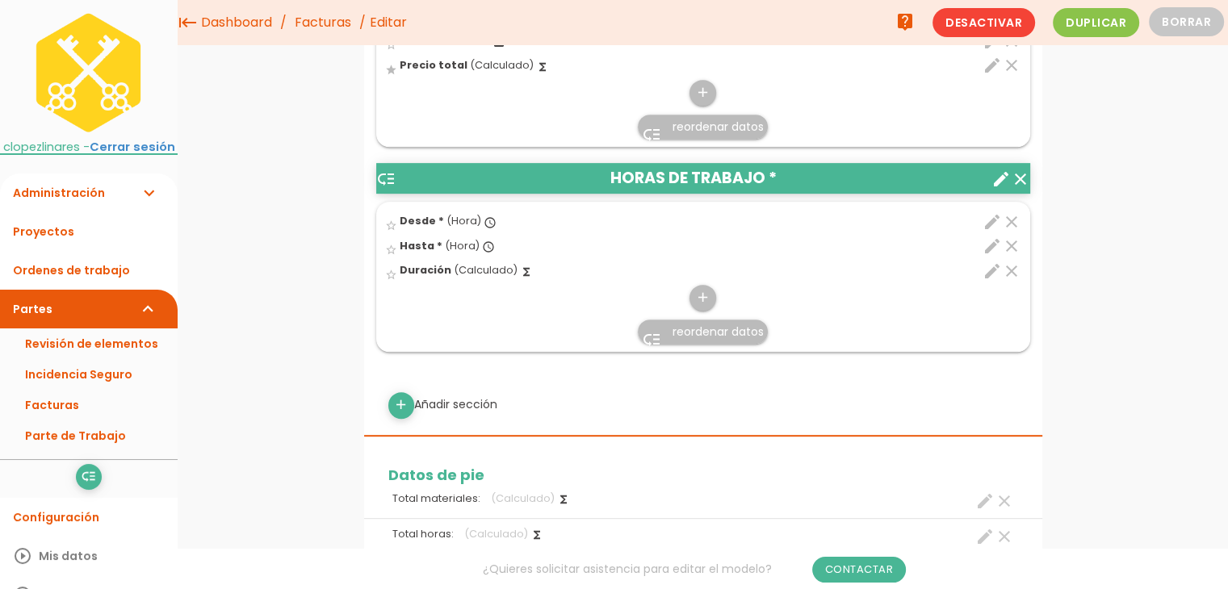
click at [988, 249] on icon "edit" at bounding box center [992, 246] width 19 height 19
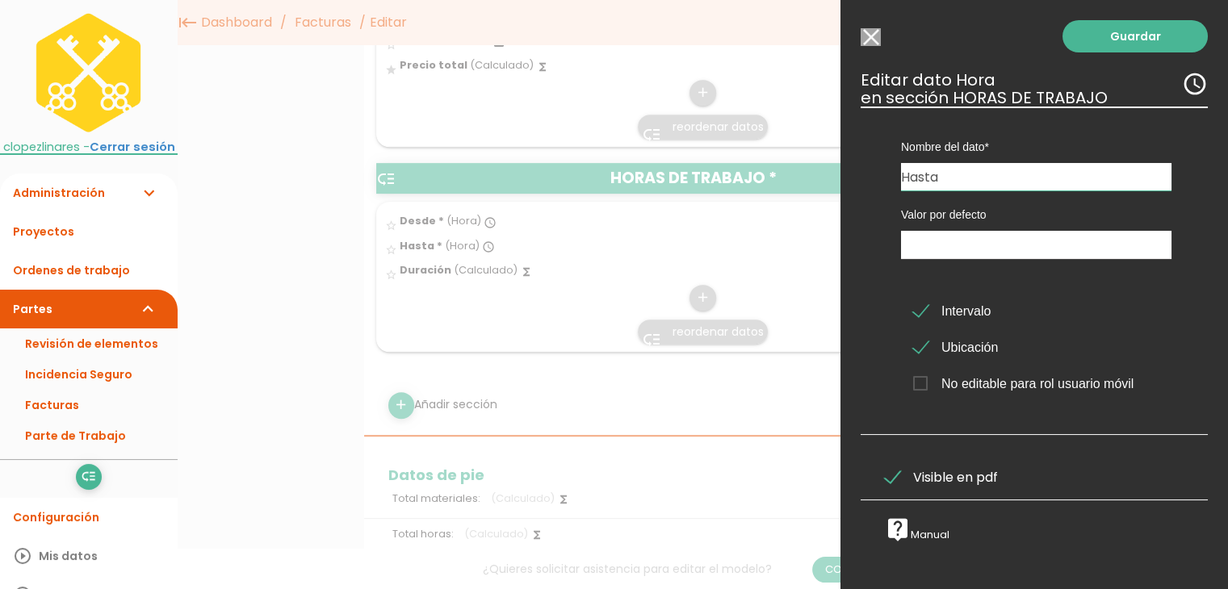
click at [739, 219] on div at bounding box center [614, 221] width 1228 height 737
click at [866, 30] on input "Modelo sin Ordenes de trabajo" at bounding box center [871, 37] width 20 height 18
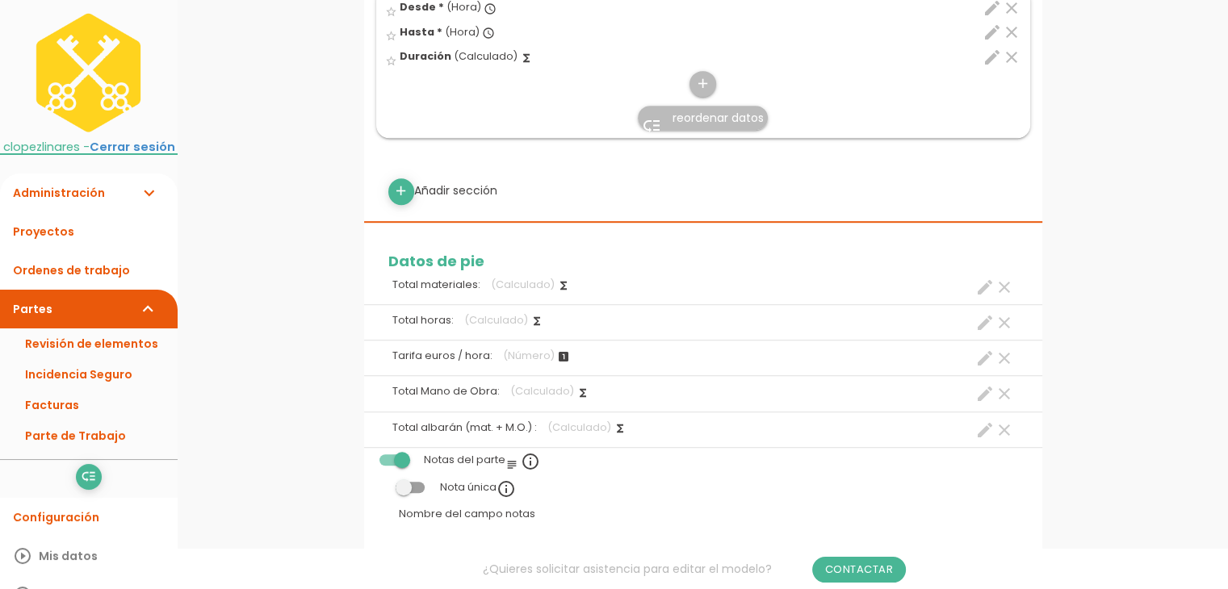
scroll to position [1014, 0]
